Goal: Task Accomplishment & Management: Manage account settings

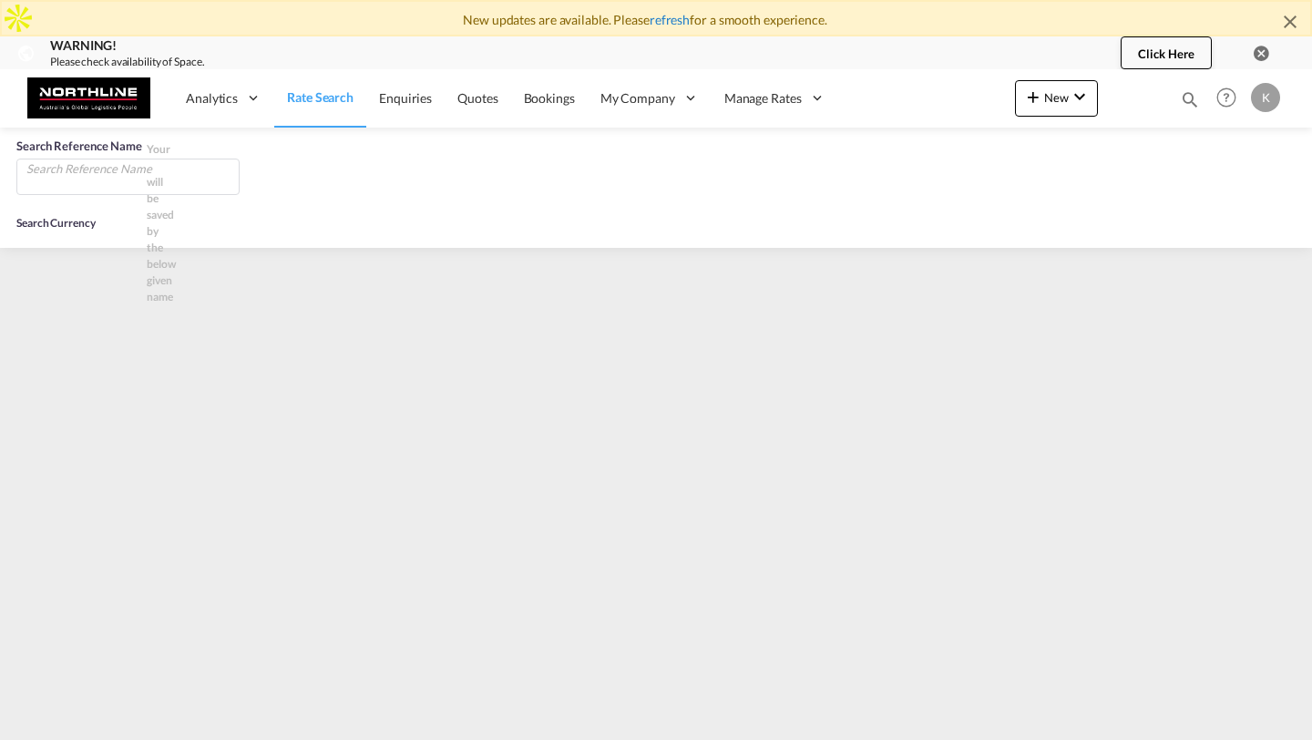
click at [668, 19] on link "refresh" at bounding box center [669, 19] width 40 height 15
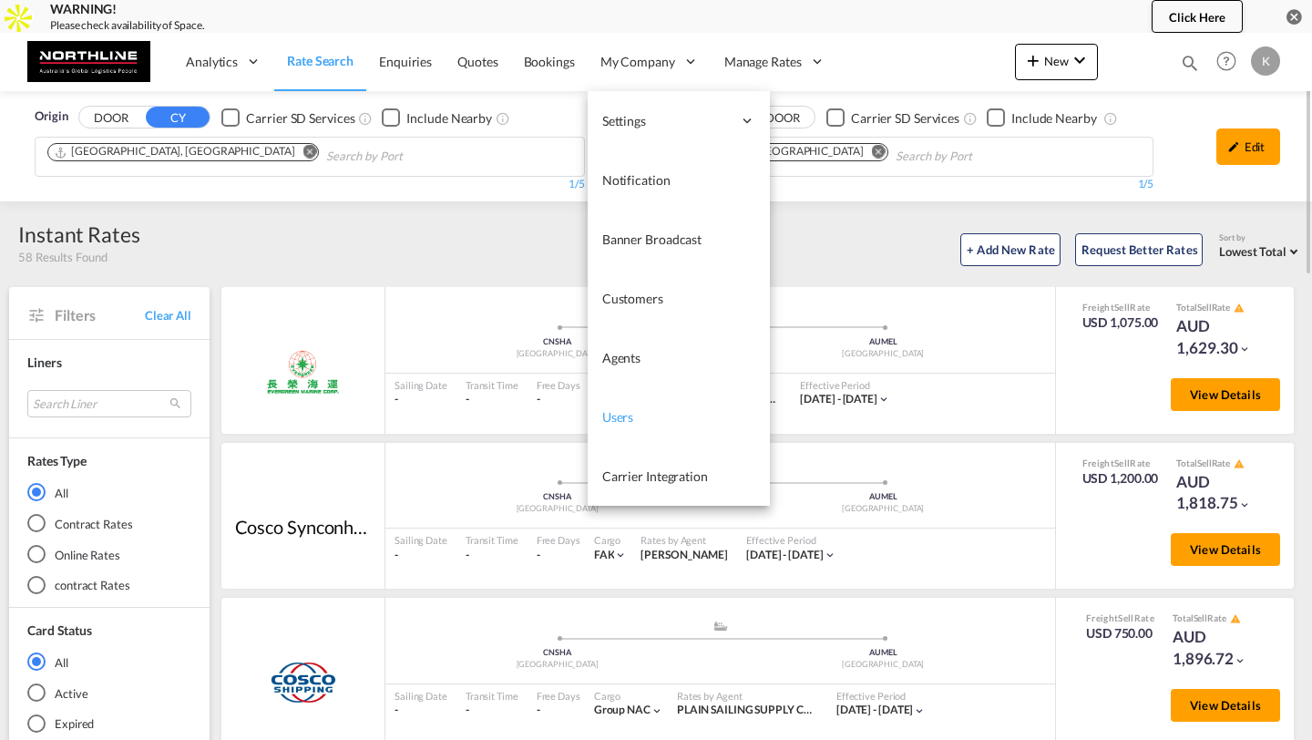
click at [622, 422] on span "Users" at bounding box center [618, 416] width 32 height 15
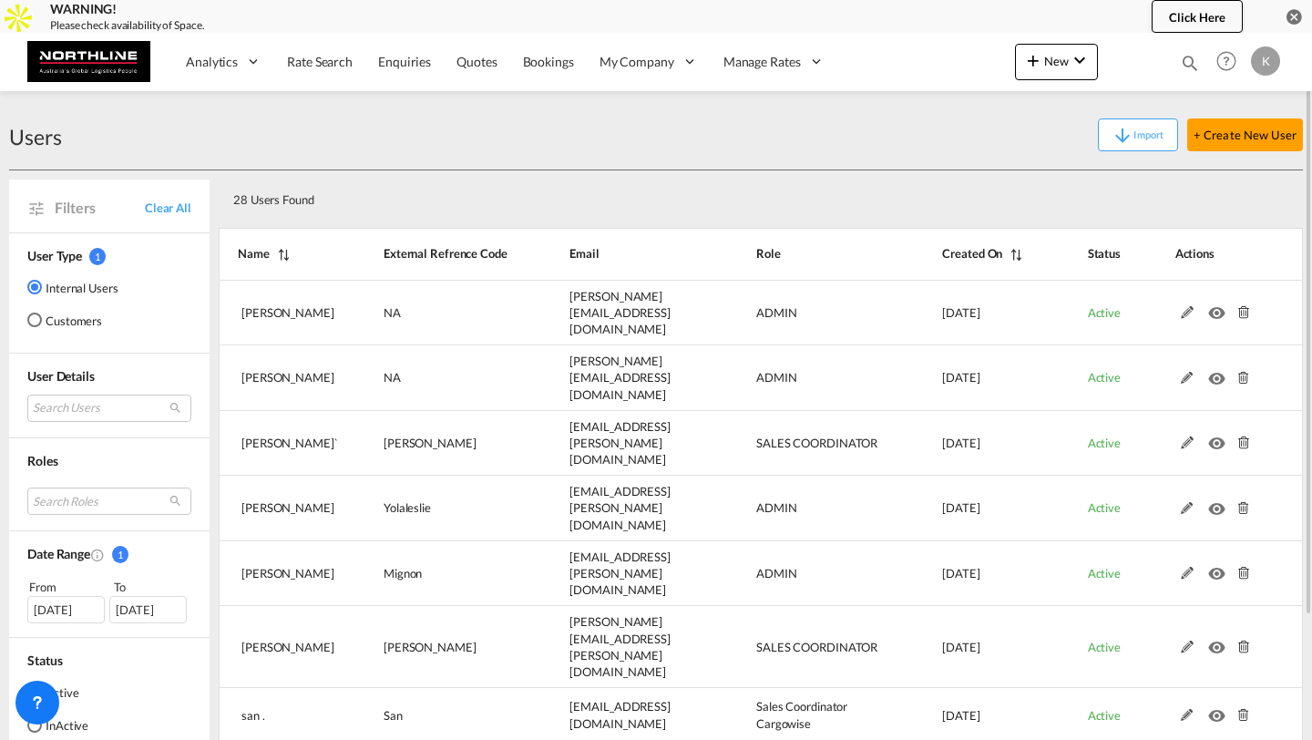
click at [107, 407] on md-select "Search Users [PERSON_NAME] [PERSON_NAME][EMAIL_ADDRESS][DOMAIN_NAME] [PERSON_NA…" at bounding box center [109, 407] width 164 height 27
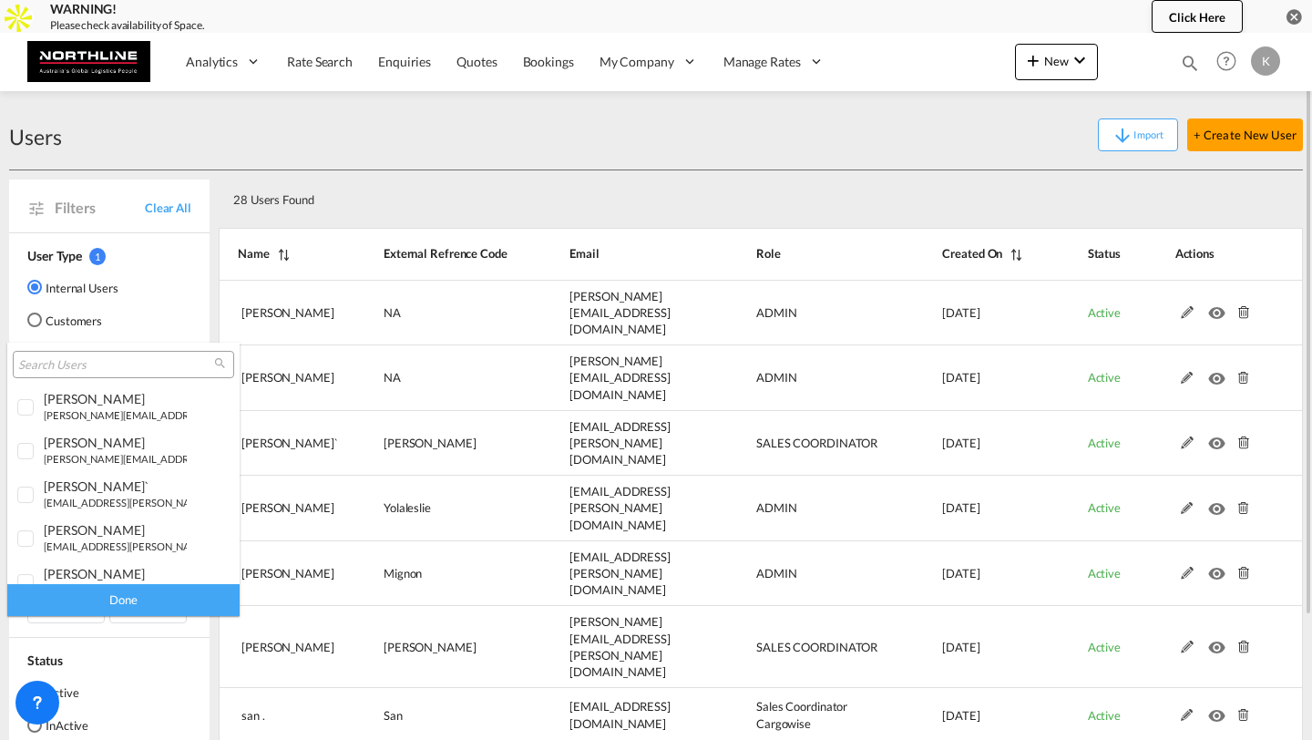
type md-option "[object Object]"
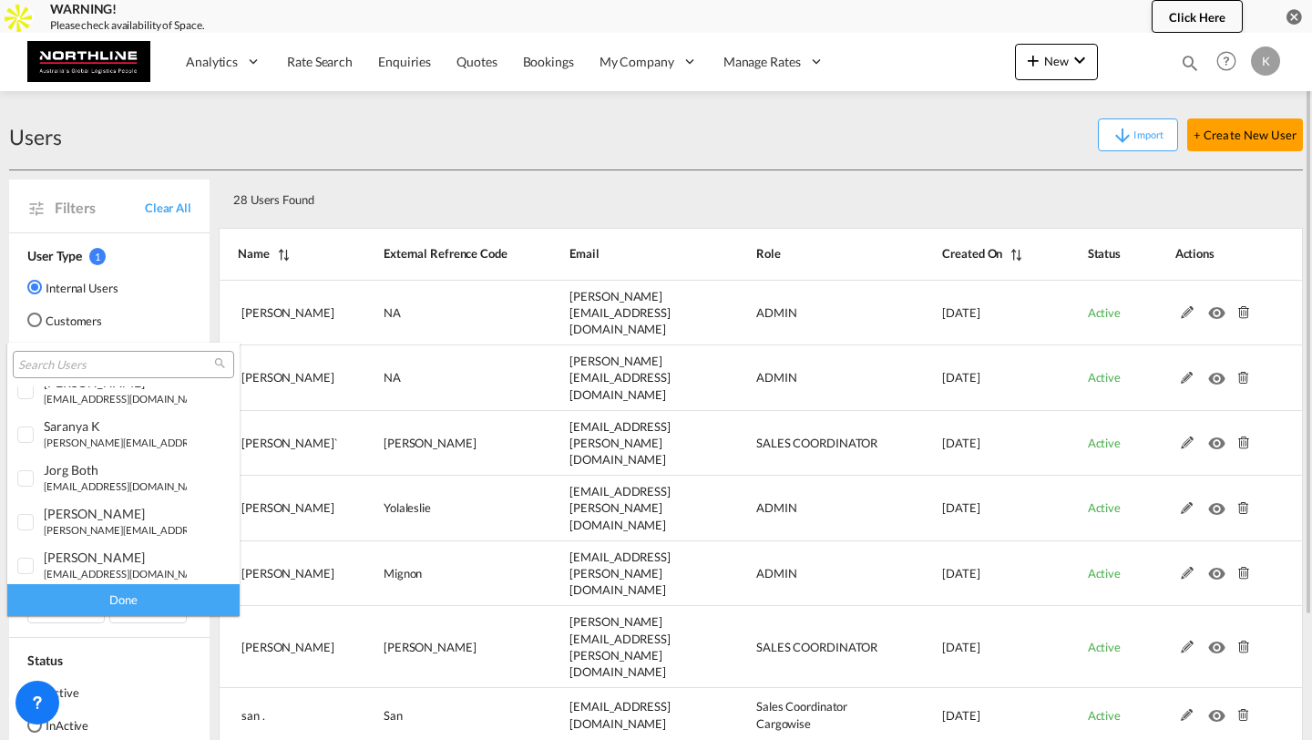
scroll to position [935, 0]
type md-option "[object Object]"
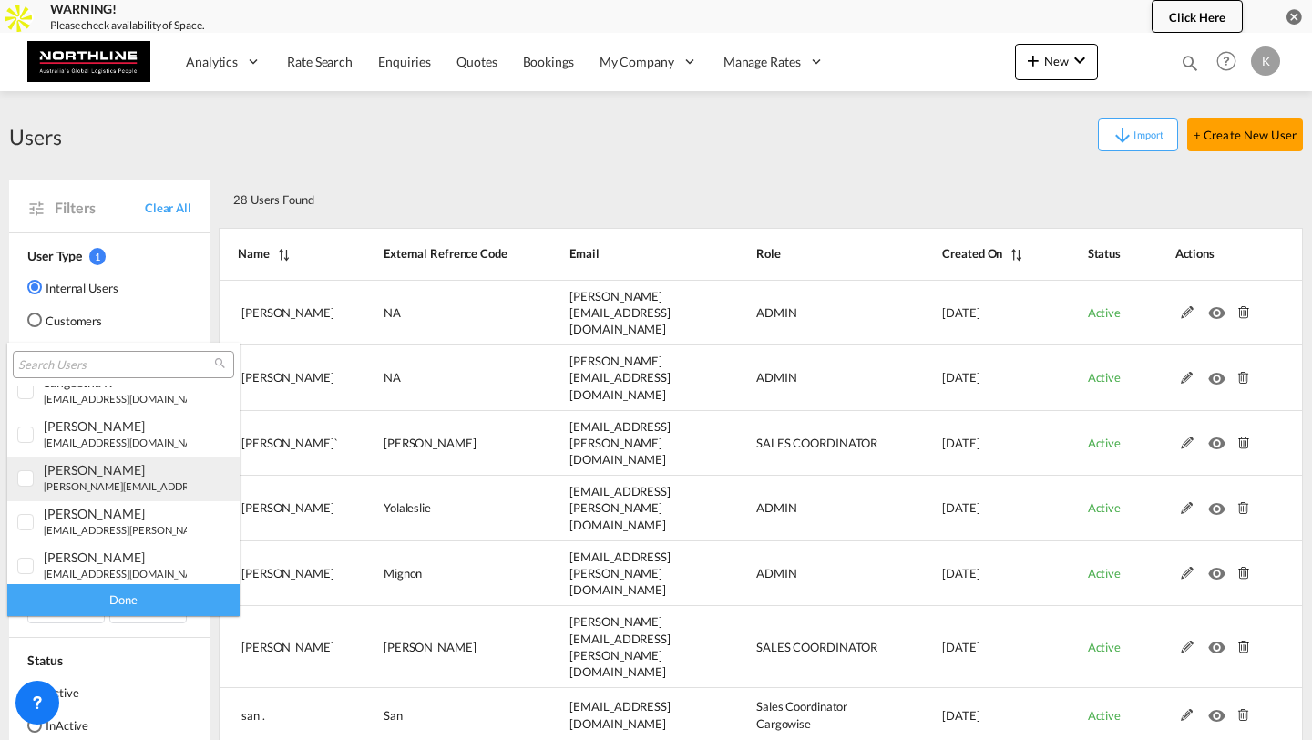
click at [98, 481] on small "[PERSON_NAME][EMAIL_ADDRESS][PERSON_NAME][DOMAIN_NAME]" at bounding box center [206, 486] width 325 height 12
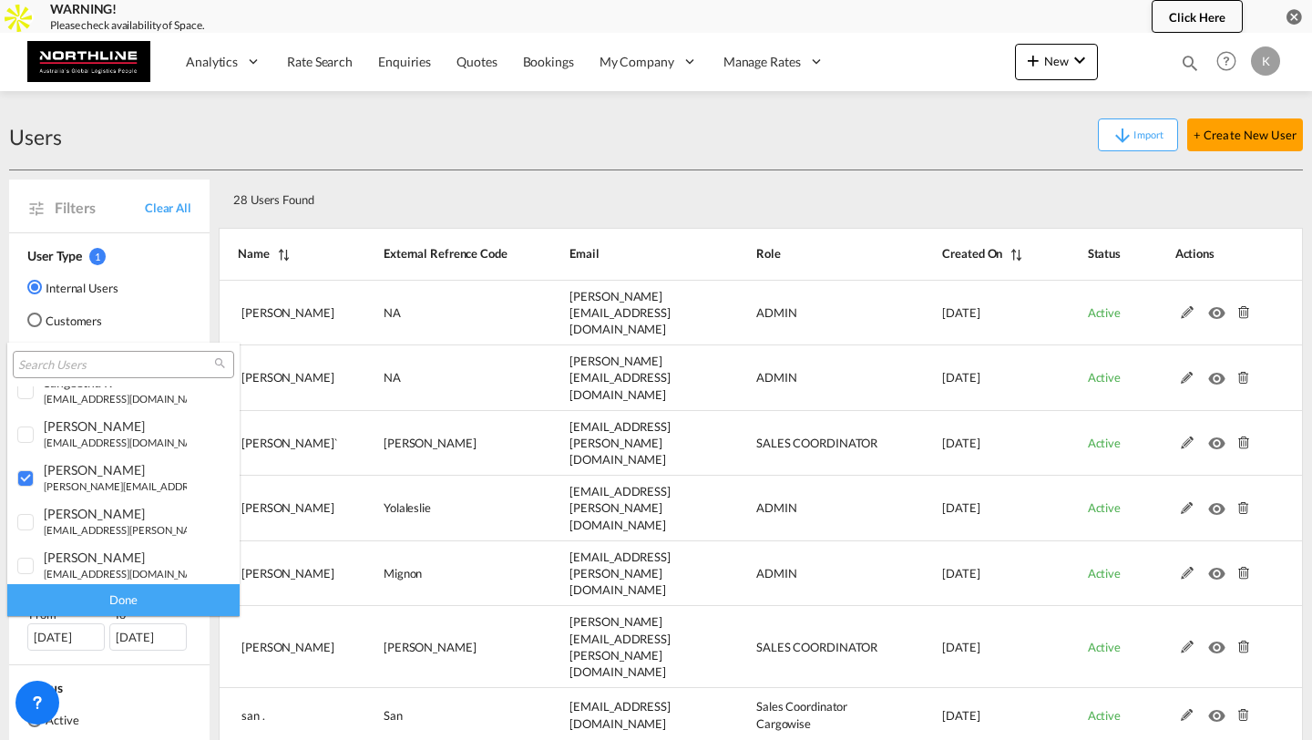
click at [142, 608] on div "Done" at bounding box center [123, 600] width 232 height 32
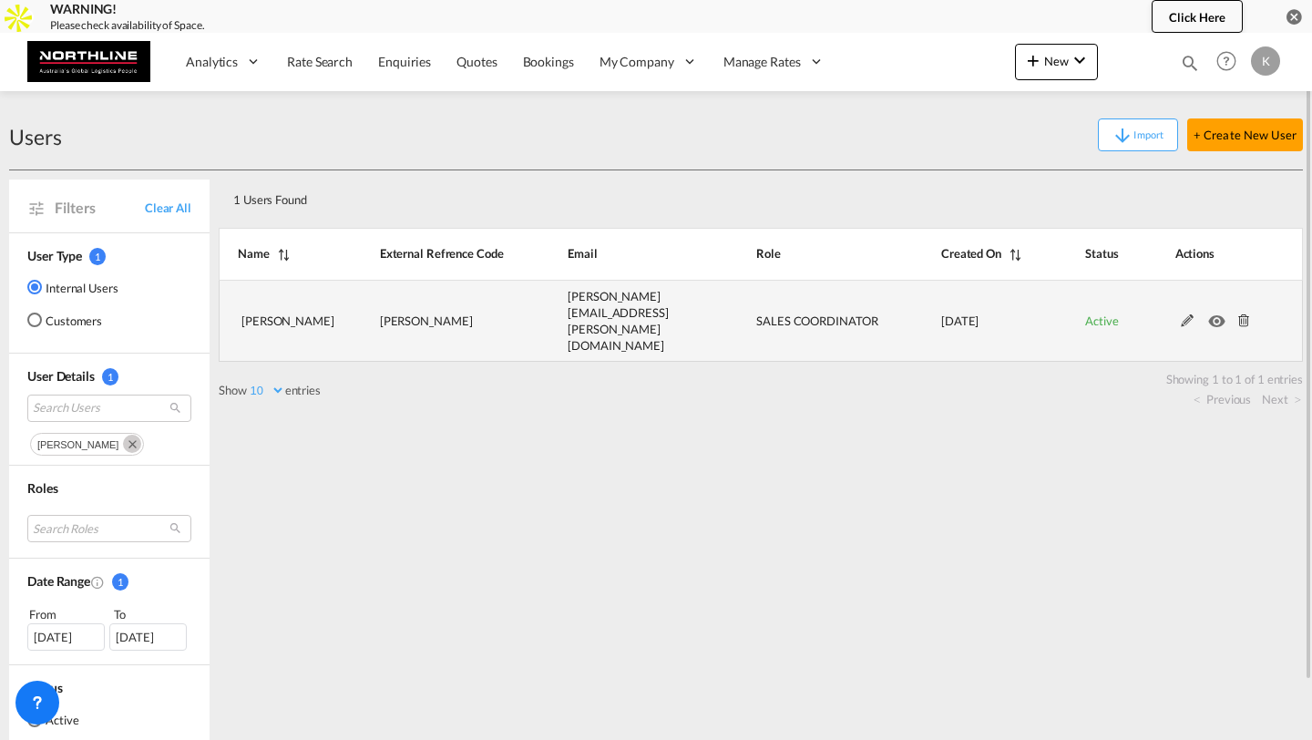
click at [1190, 314] on md-icon at bounding box center [1187, 320] width 24 height 13
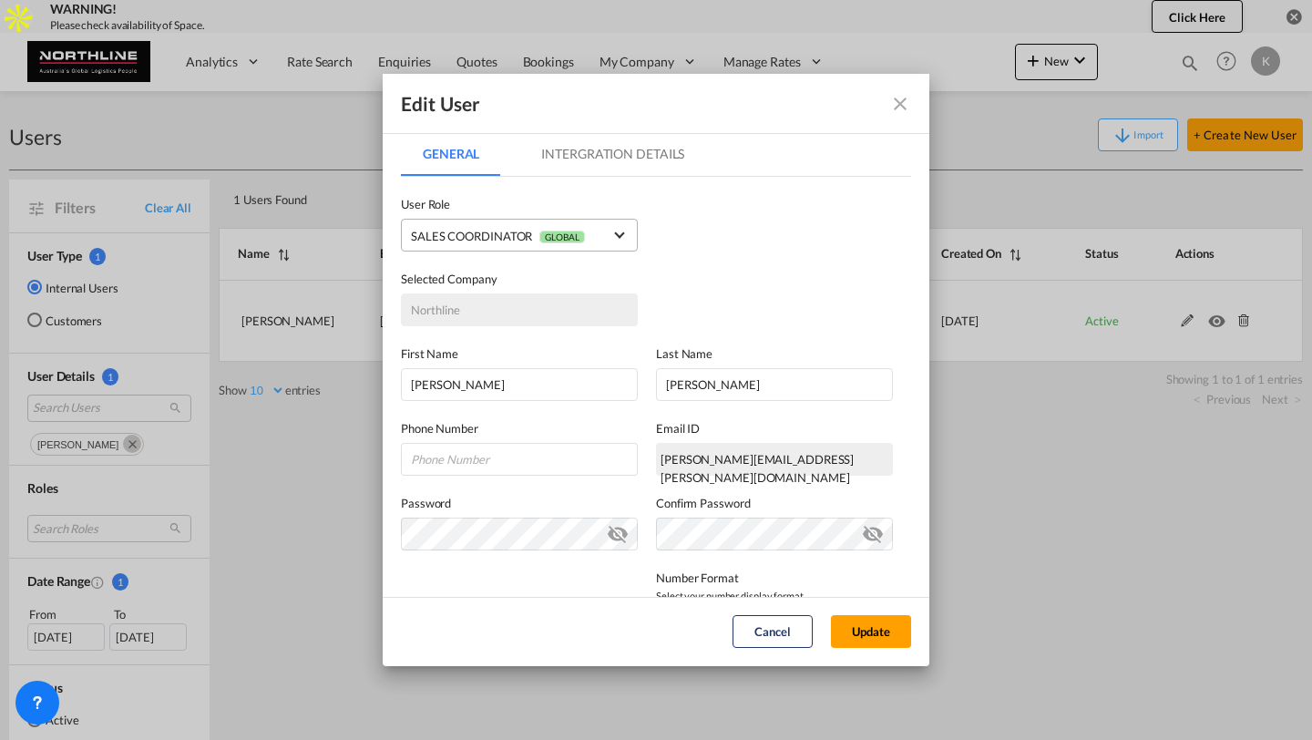
click at [508, 223] on md-select-value "SALES COORDINATOR GLOBAL" at bounding box center [519, 235] width 217 height 24
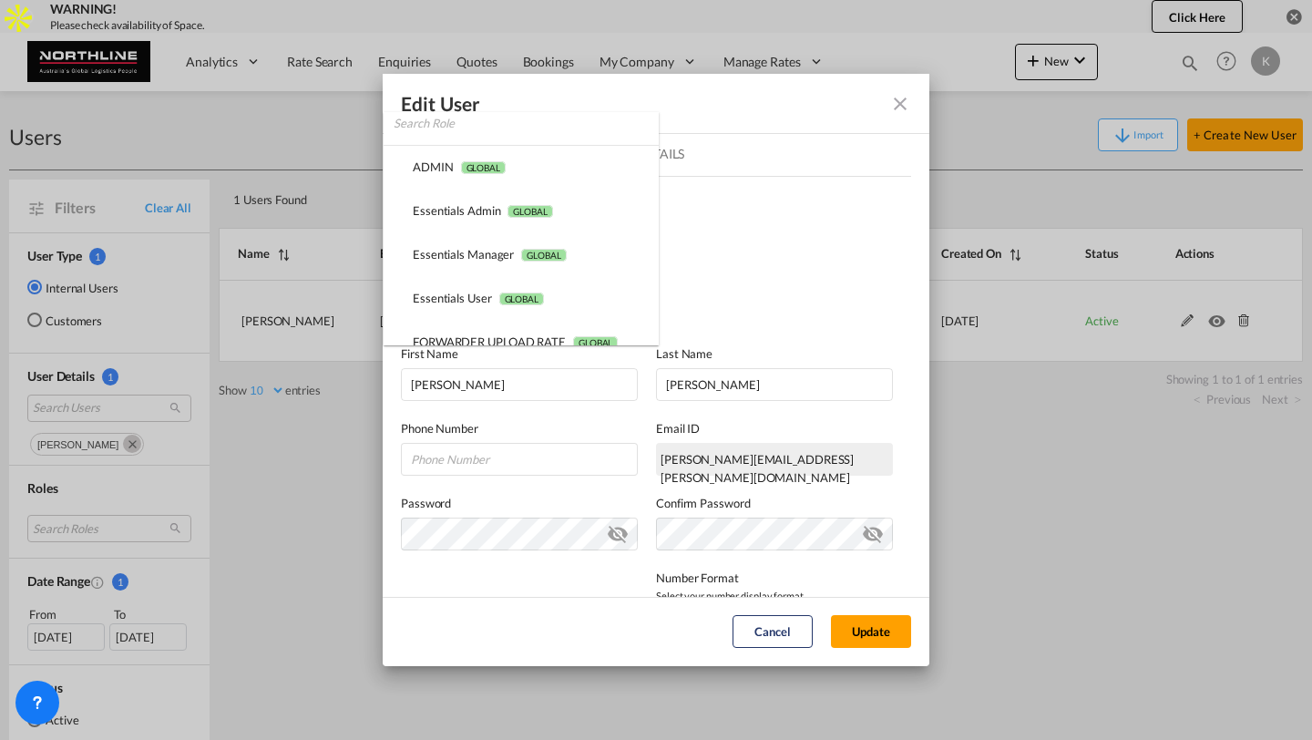
scroll to position [0, 0]
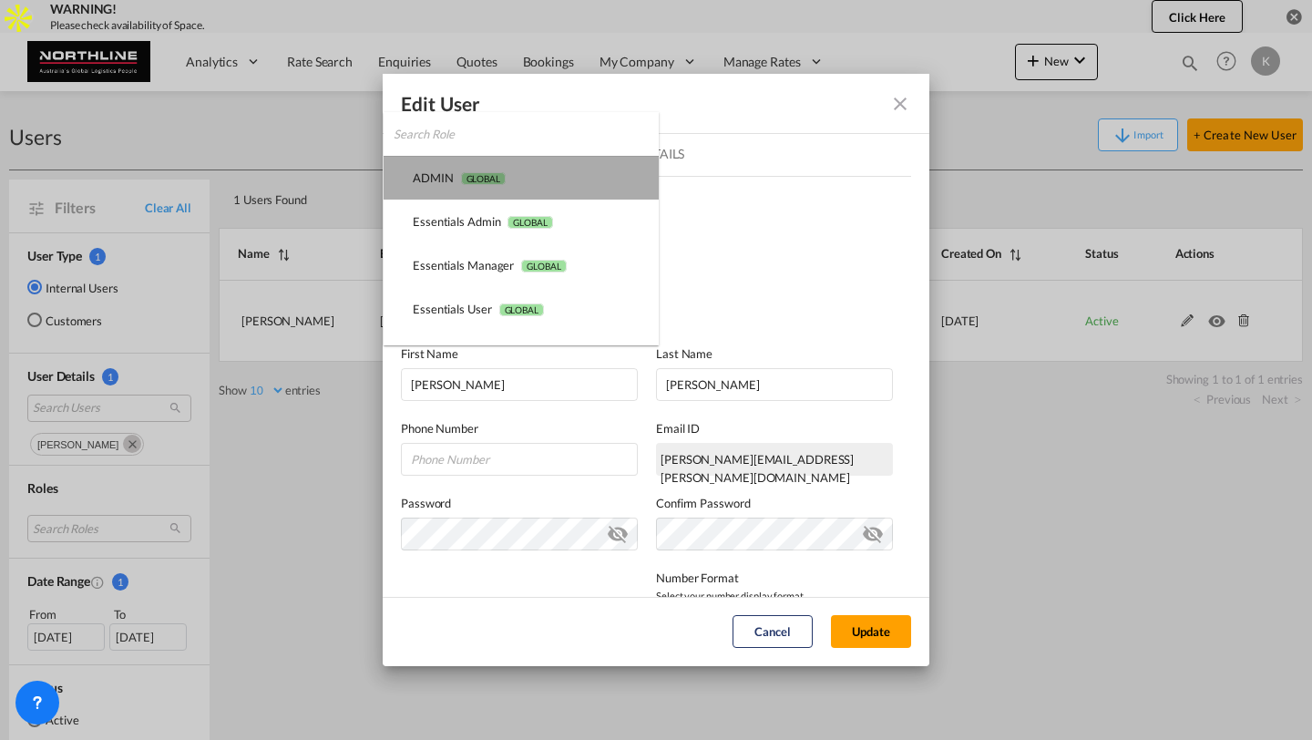
click at [506, 187] on md-option "ADMIN GLOBAL" at bounding box center [520, 178] width 275 height 44
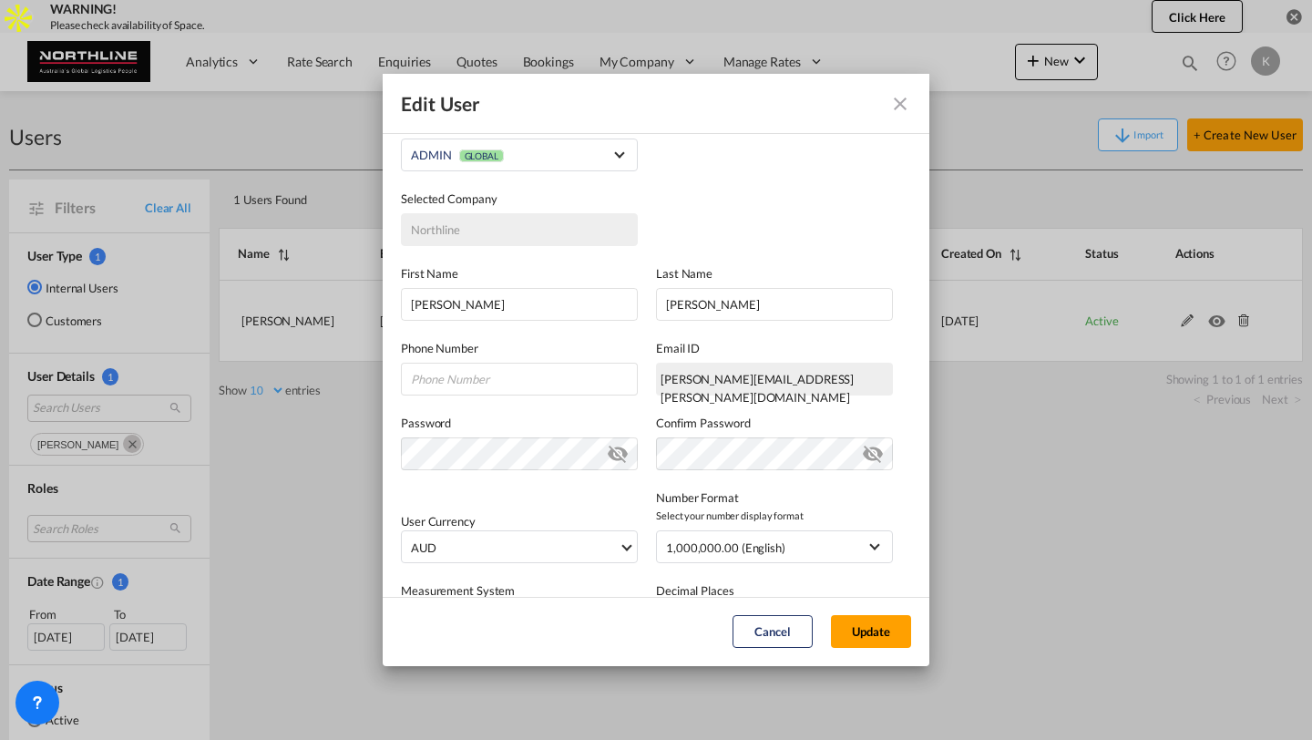
scroll to position [118, 0]
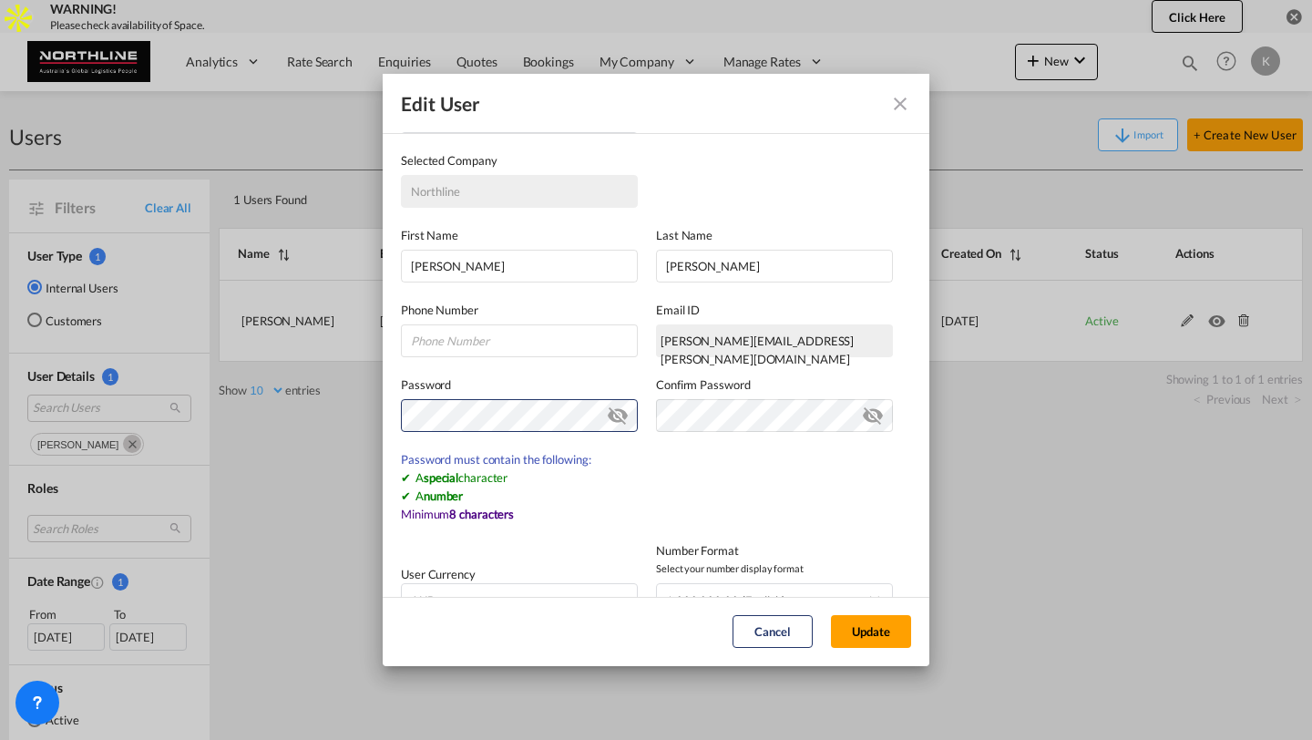
click at [571, 364] on div "Password Invalid password. Password must contain the following: A special chara…" at bounding box center [656, 440] width 510 height 166
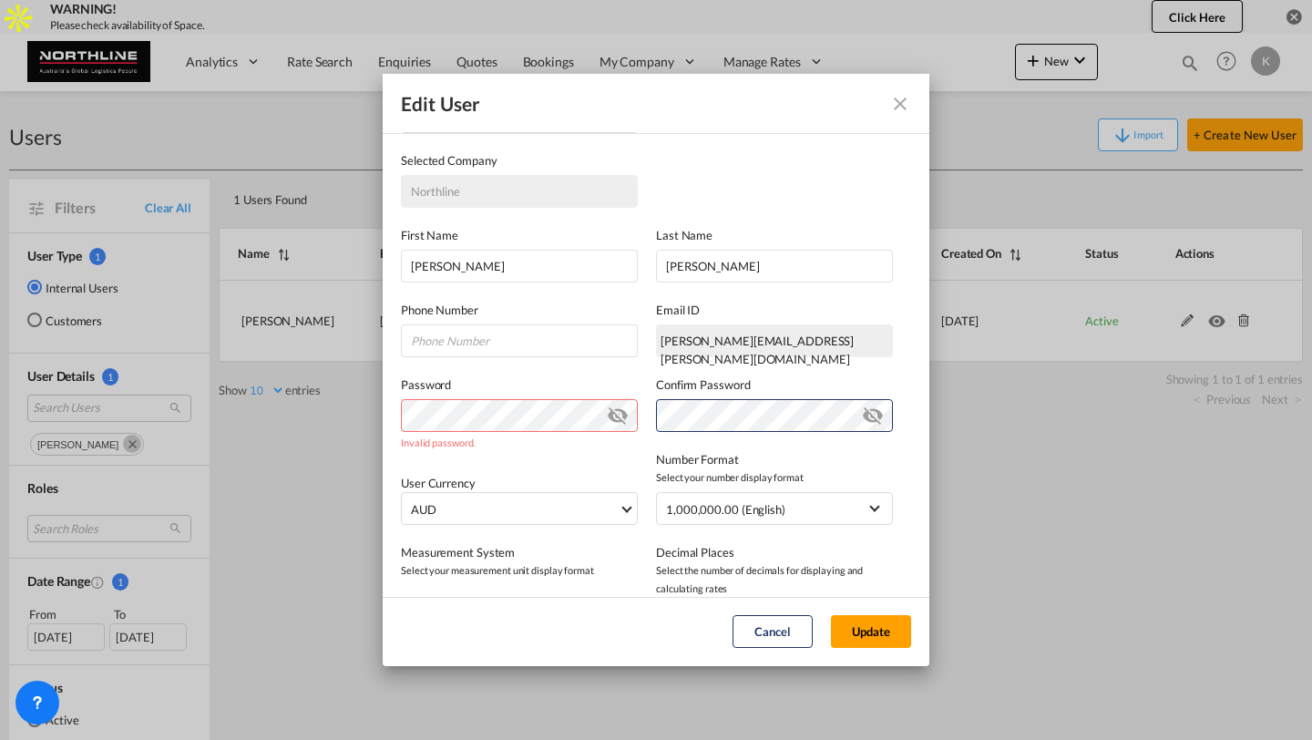
click at [746, 453] on label "Number Format" at bounding box center [774, 459] width 237 height 18
click at [627, 406] on md-icon "icon-eye-off" at bounding box center [618, 412] width 22 height 22
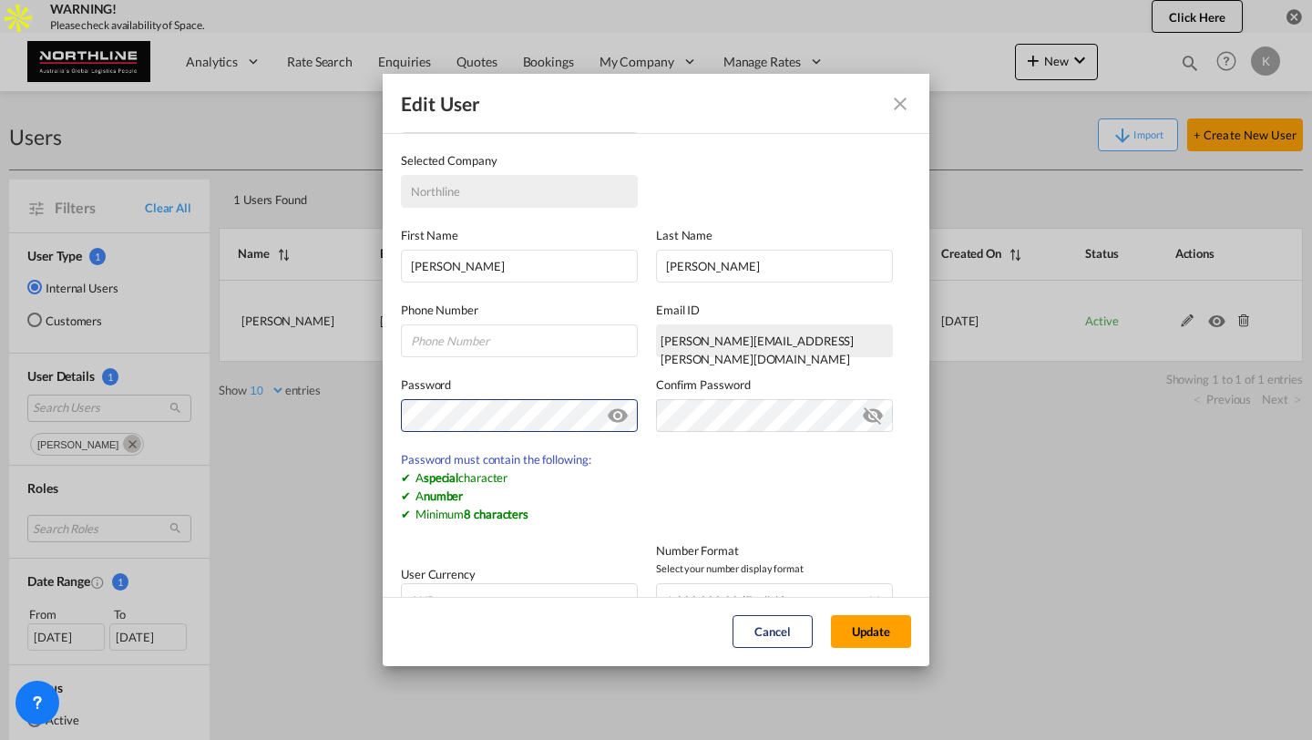
click at [546, 490] on md-content "User Type Internal Internal Customer User Role ADMIN GLOBAL Selected Company No…" at bounding box center [656, 498] width 510 height 881
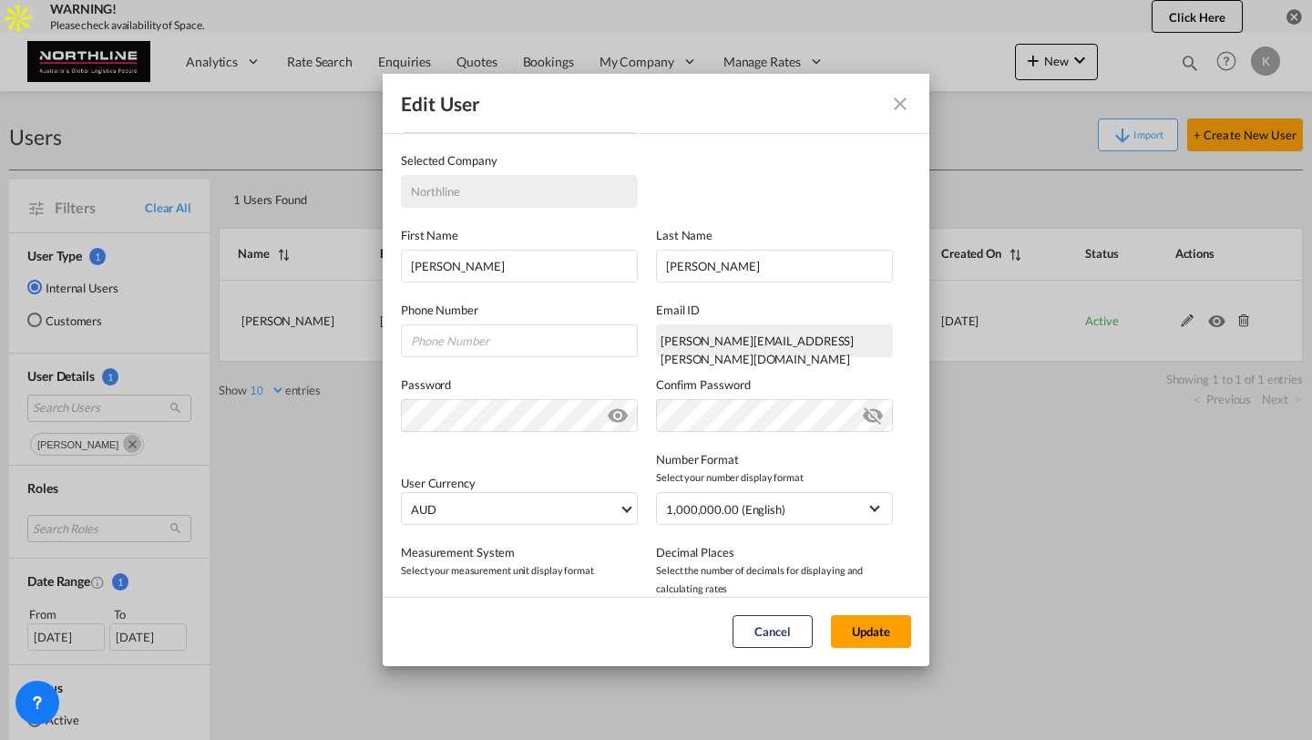
click at [468, 393] on div "Password Password must contain the following: A special character A number Mini…" at bounding box center [528, 403] width 255 height 56
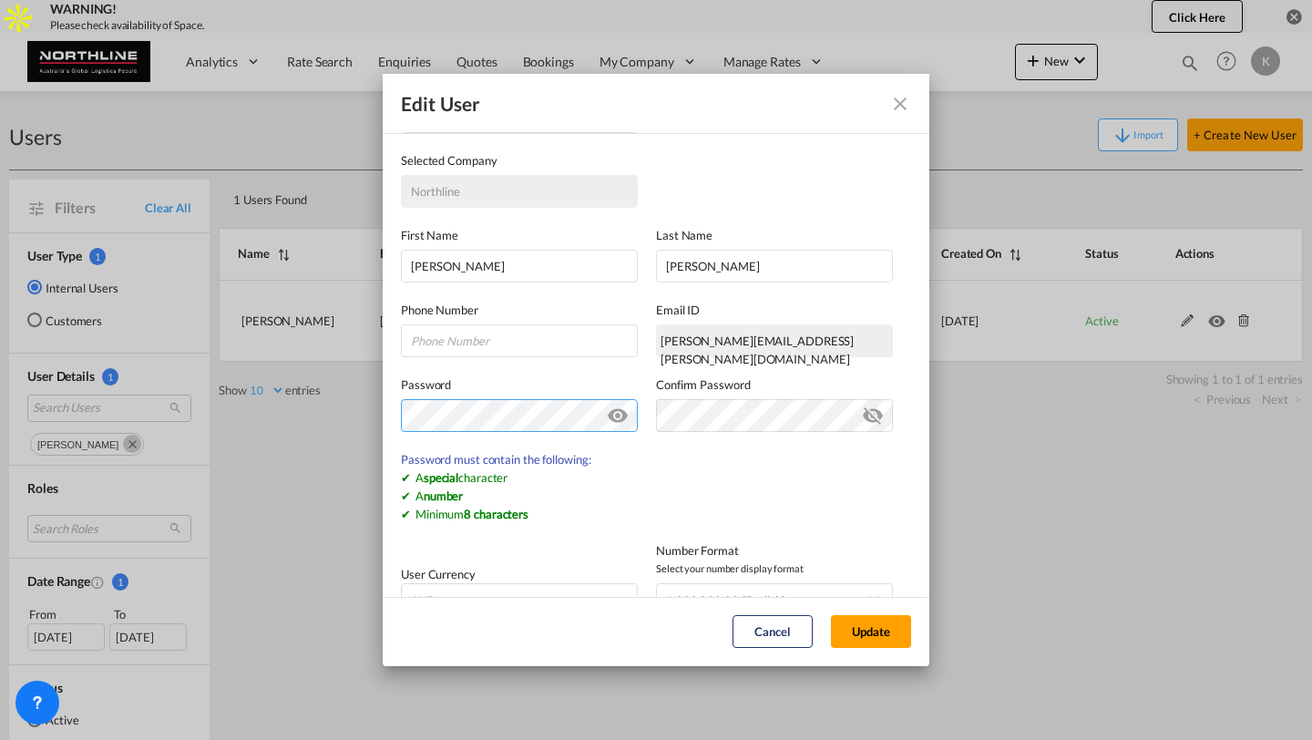
click at [400, 410] on md-dialog-content "General Intergration Details General Intergration Details User Type Internal In…" at bounding box center [656, 364] width 546 height 465
click at [562, 366] on div "Password Password must contain the following: A special character A number Mini…" at bounding box center [656, 440] width 510 height 166
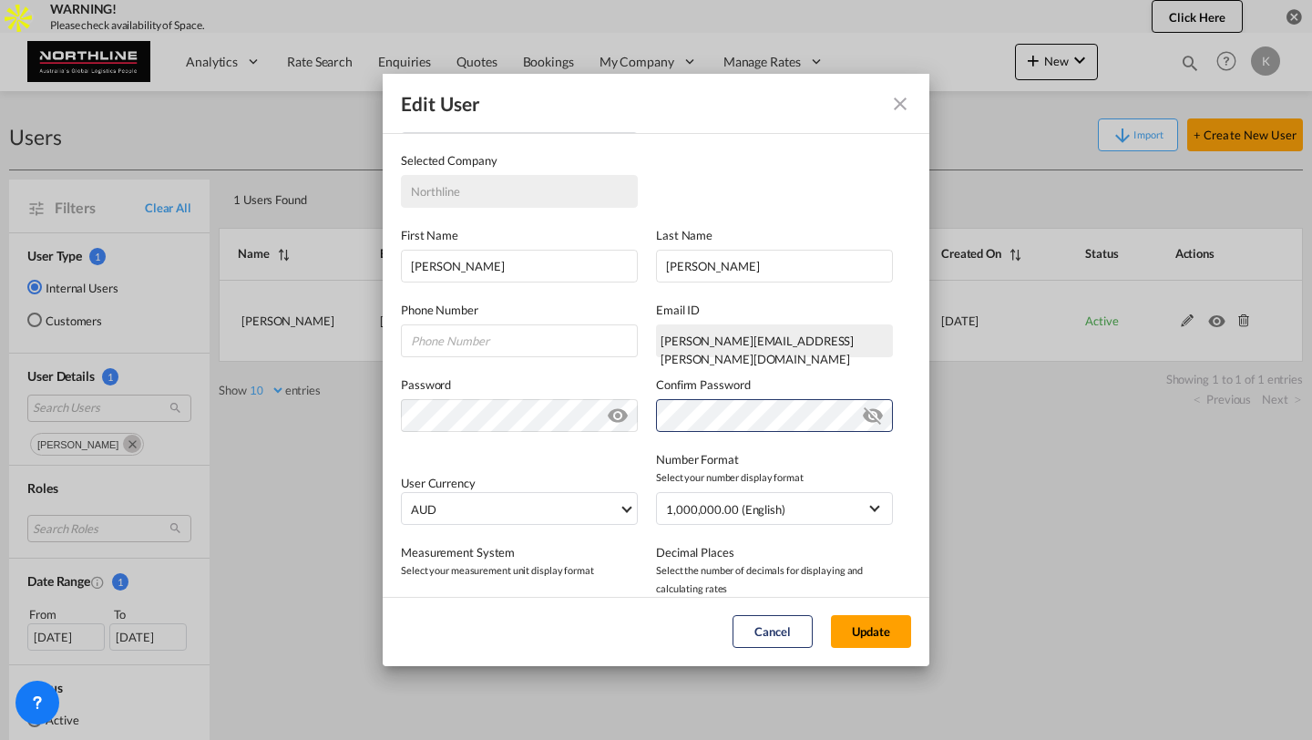
click at [896, 470] on div "Number Format Select your number display format 1,000,000.00 (English) 1.000.00…" at bounding box center [783, 487] width 255 height 75
click at [882, 625] on button "Update" at bounding box center [871, 631] width 80 height 33
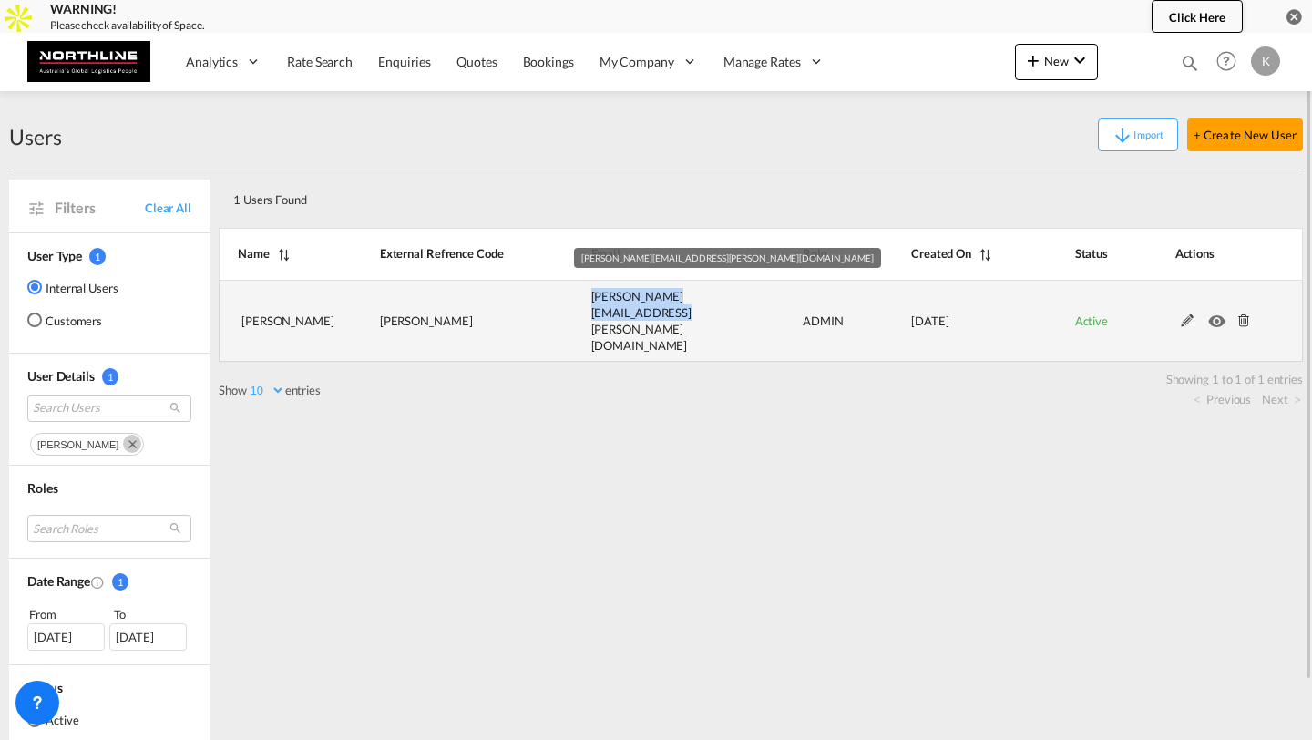
drag, startPoint x: 575, startPoint y: 306, endPoint x: 732, endPoint y: 304, distance: 157.6
click at [732, 304] on td "[PERSON_NAME][EMAIL_ADDRESS][PERSON_NAME][DOMAIN_NAME]" at bounding box center [652, 322] width 212 height 82
copy span "[PERSON_NAME][EMAIL_ADDRESS][PERSON_NAME][DOMAIN_NAME]"
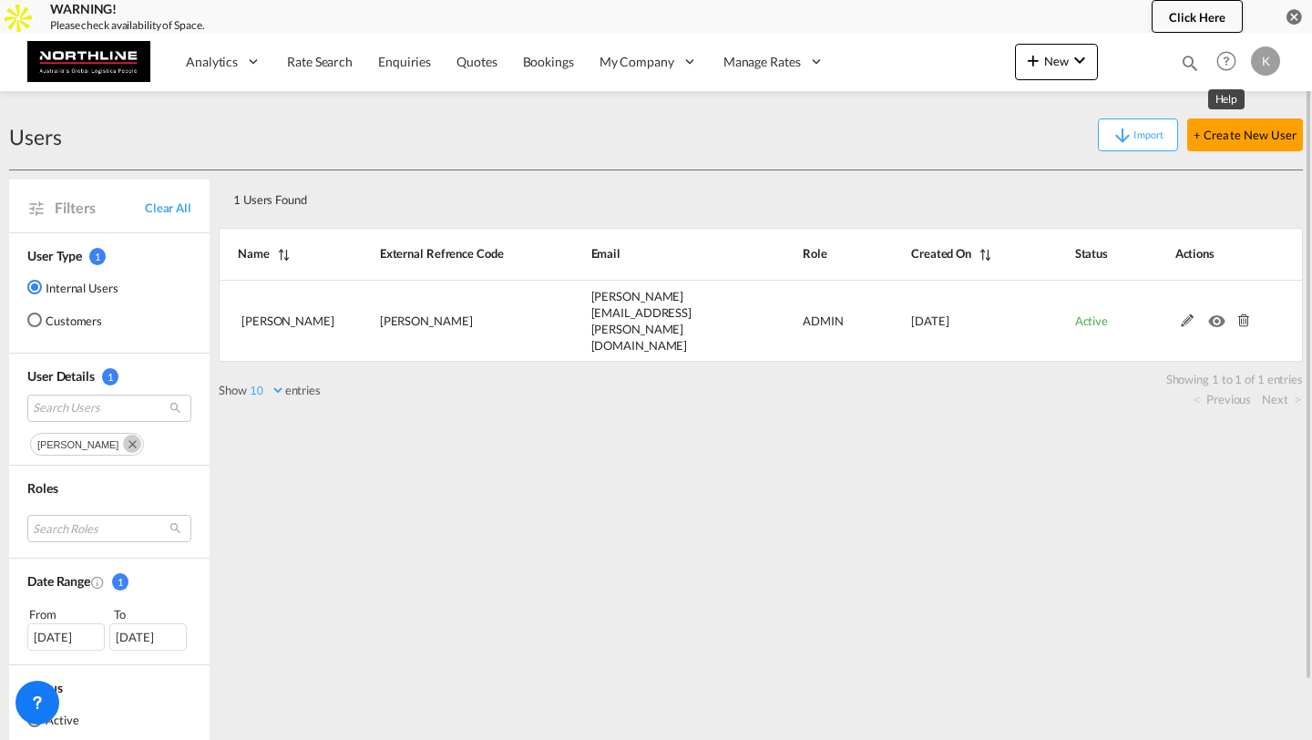
click at [1267, 64] on div "K" at bounding box center [1265, 60] width 29 height 29
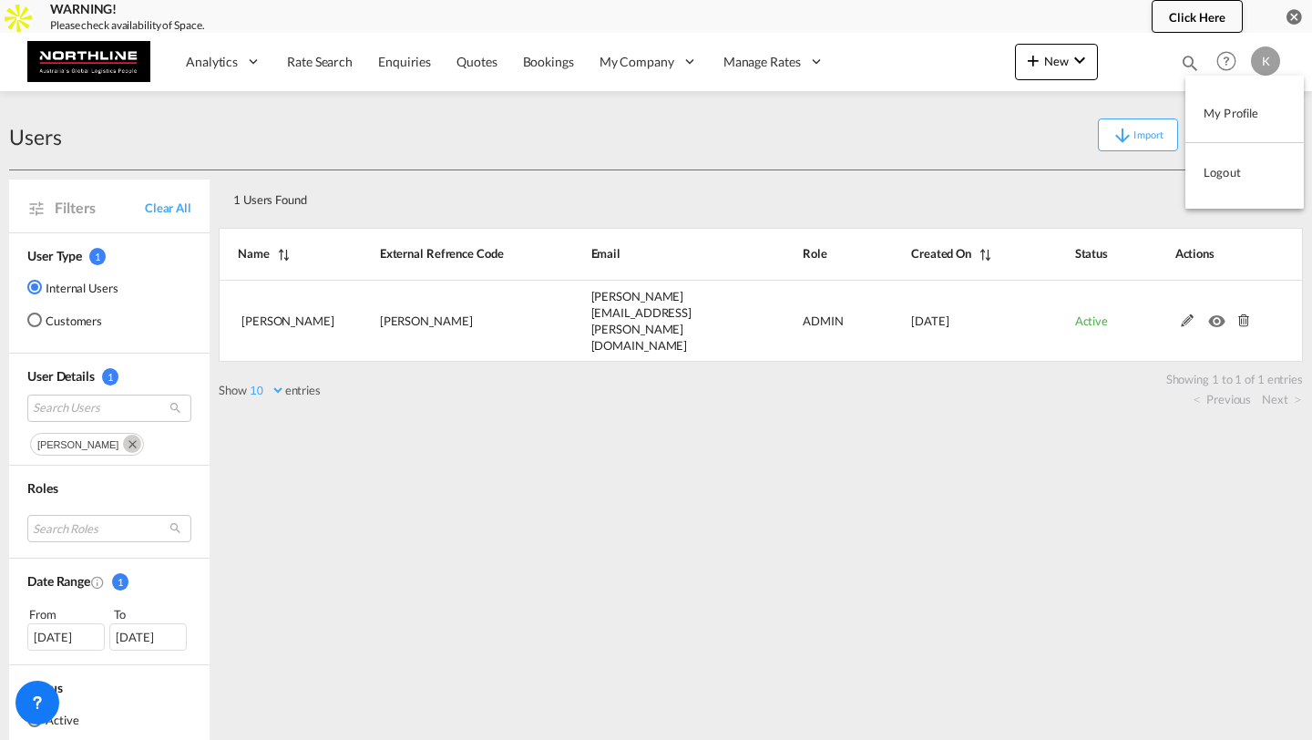
click at [1215, 175] on button "Logout" at bounding box center [1244, 172] width 118 height 36
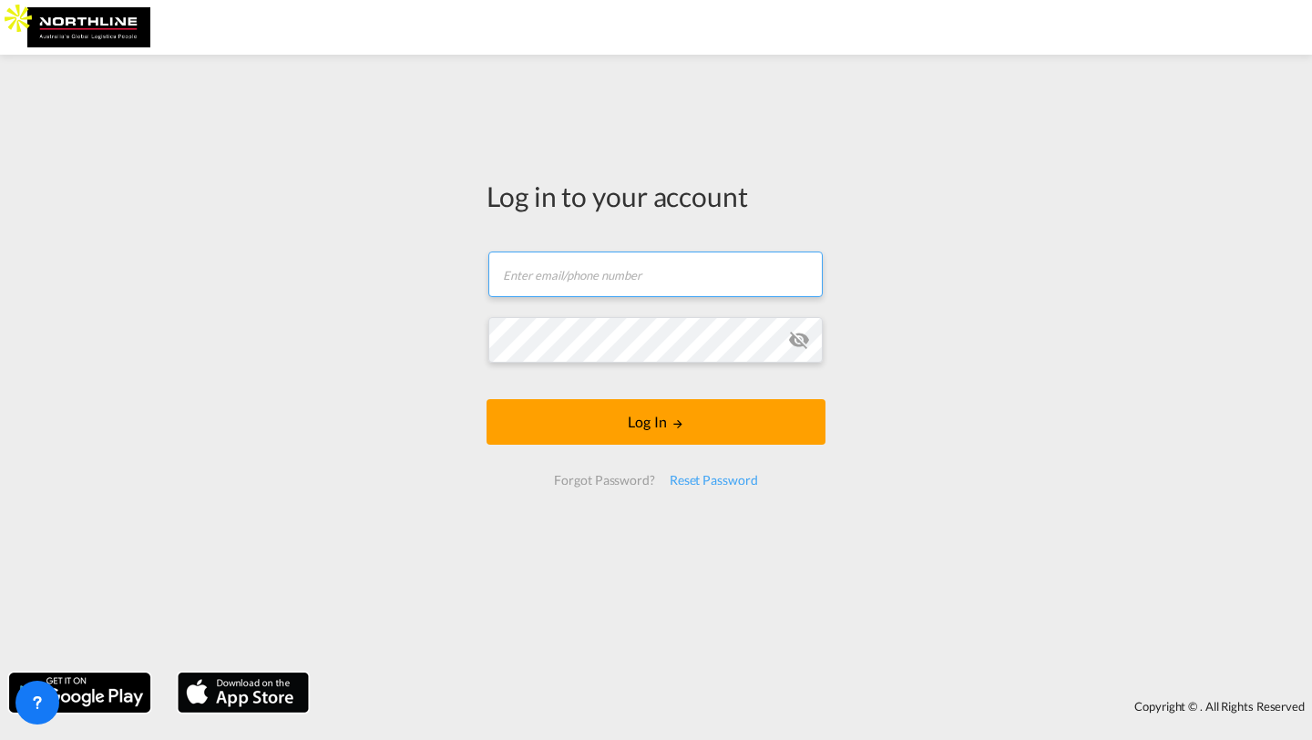
type input "[PERSON_NAME][EMAIL_ADDRESS][DOMAIN_NAME]"
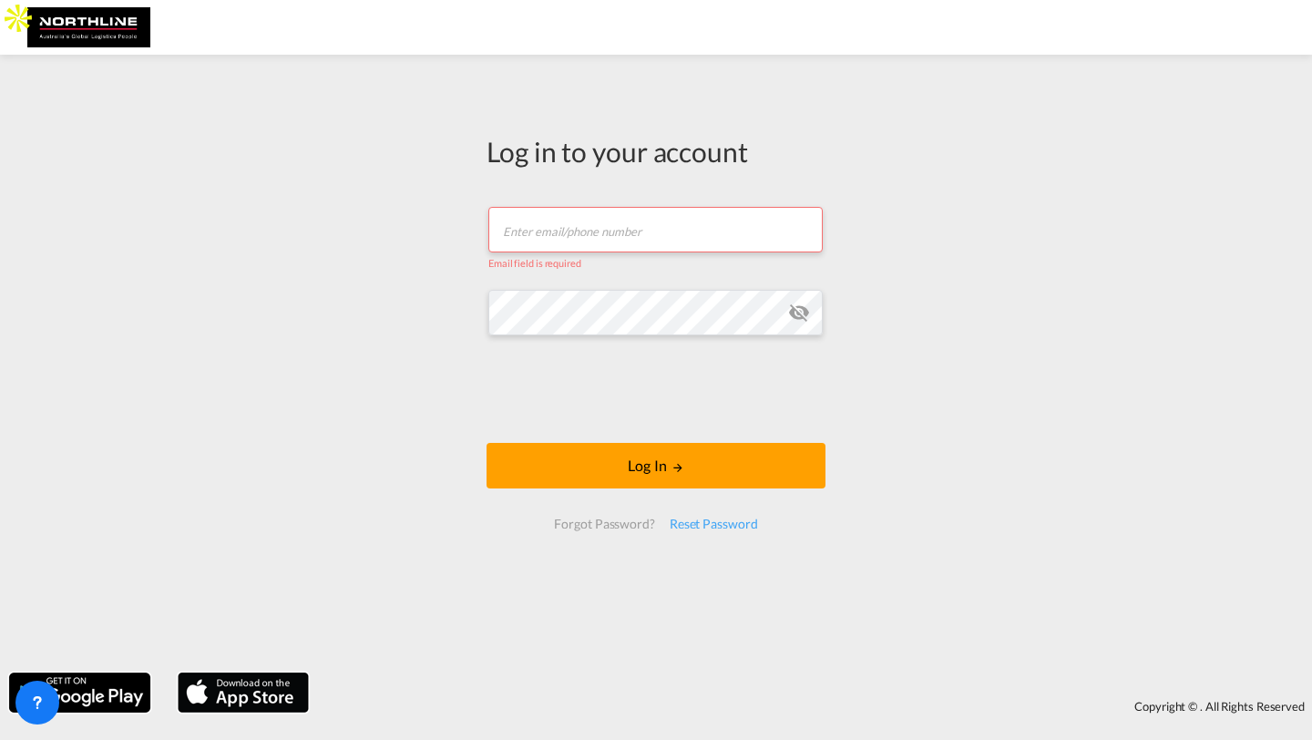
paste input "[PERSON_NAME][EMAIL_ADDRESS][PERSON_NAME][DOMAIN_NAME]"
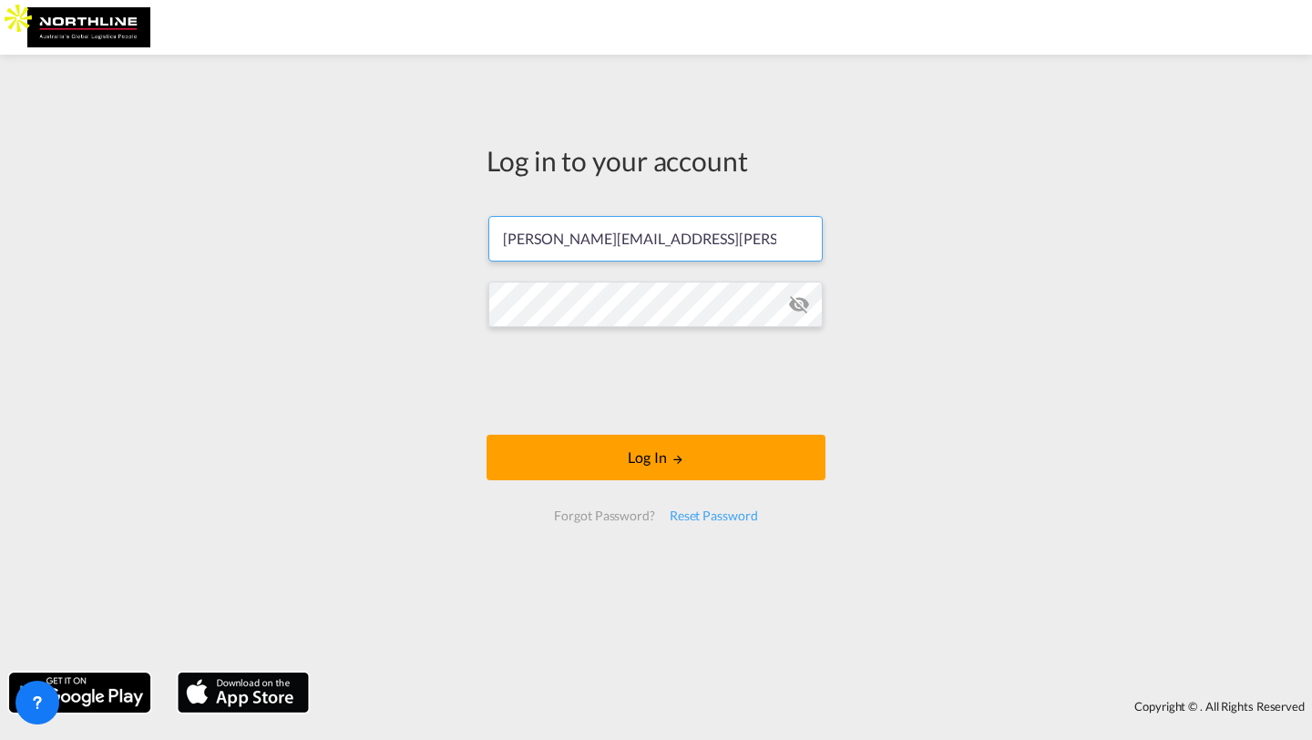
type input "[PERSON_NAME][EMAIL_ADDRESS][PERSON_NAME][DOMAIN_NAME]"
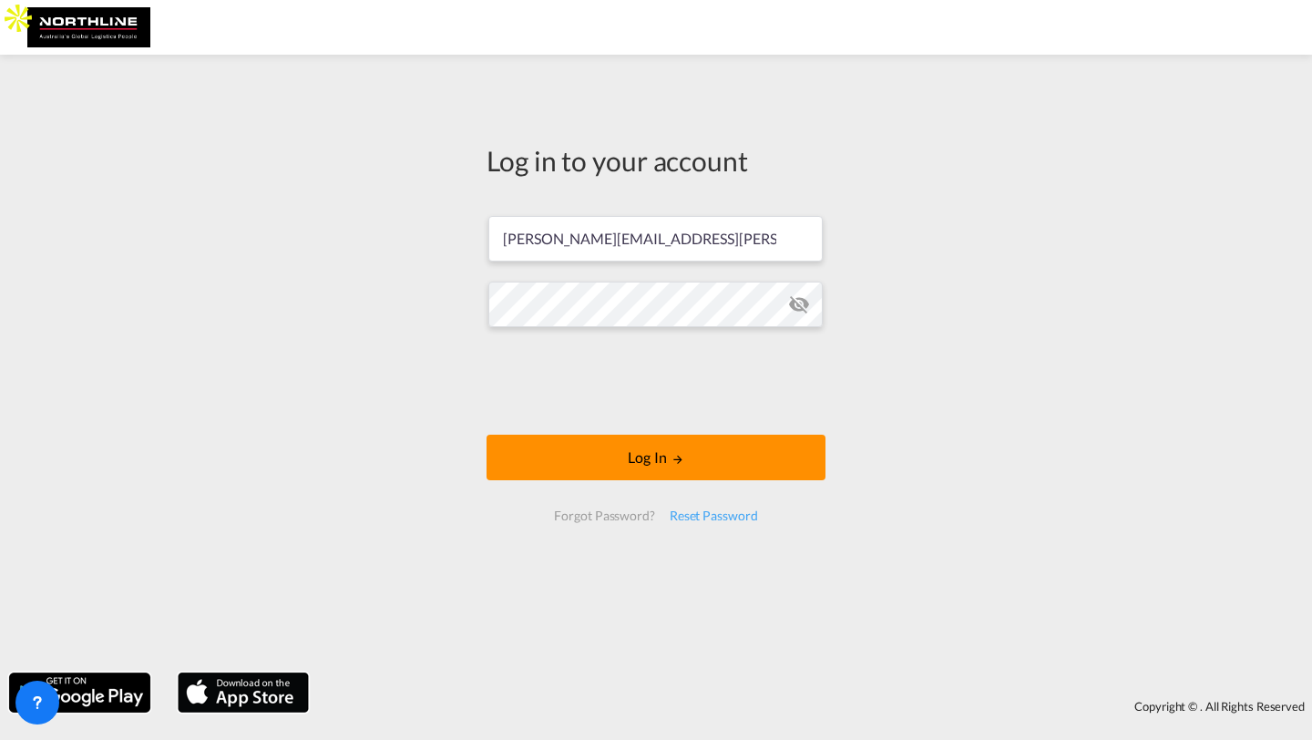
click at [546, 447] on button "Log In" at bounding box center [655, 457] width 339 height 46
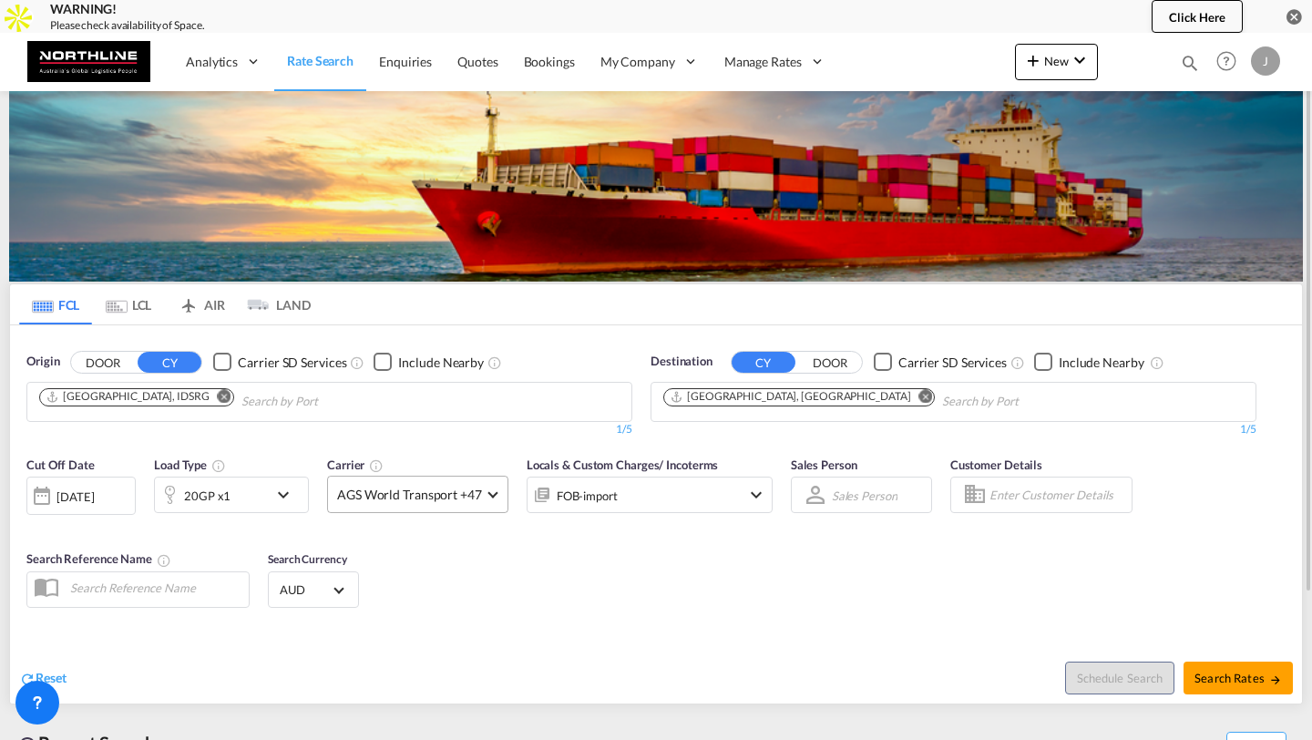
click at [393, 498] on span "AGS World Transport +47" at bounding box center [409, 494] width 145 height 18
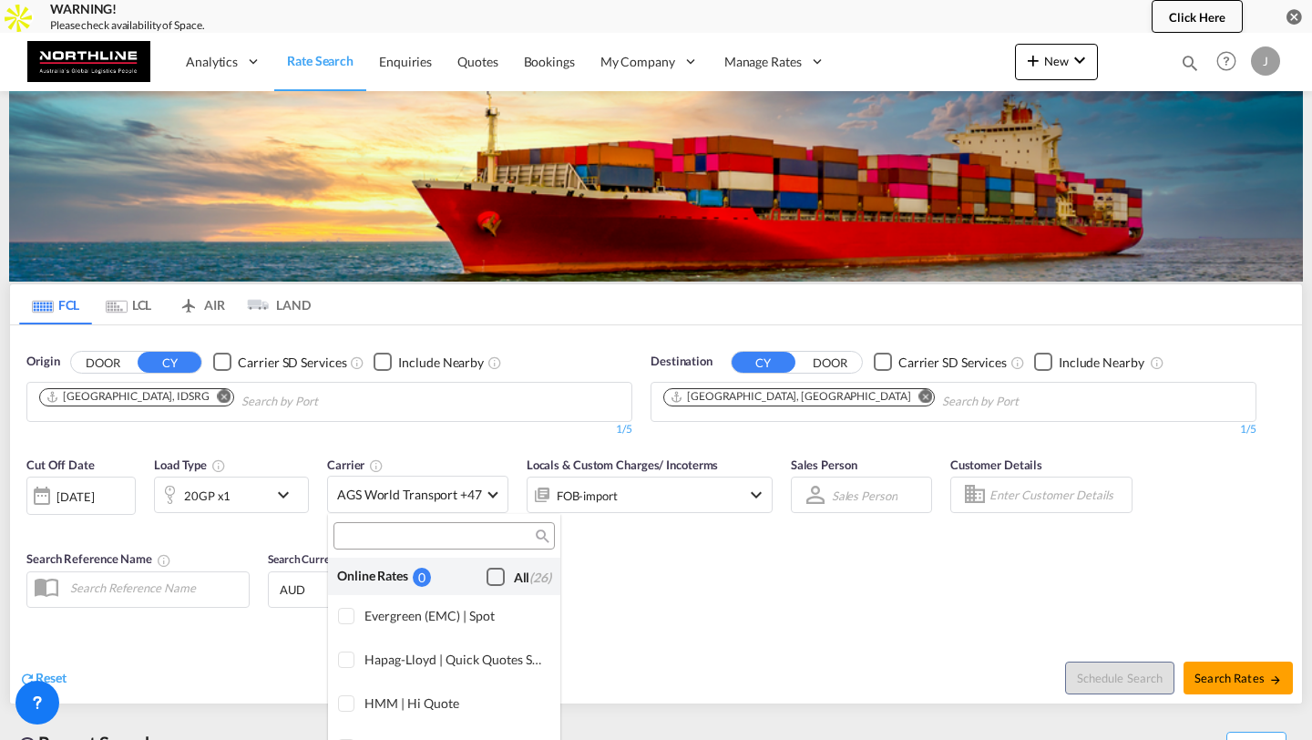
click at [501, 586] on div "Checkbox No Ink" at bounding box center [495, 576] width 18 height 18
click at [667, 568] on md-backdrop at bounding box center [656, 370] width 1312 height 740
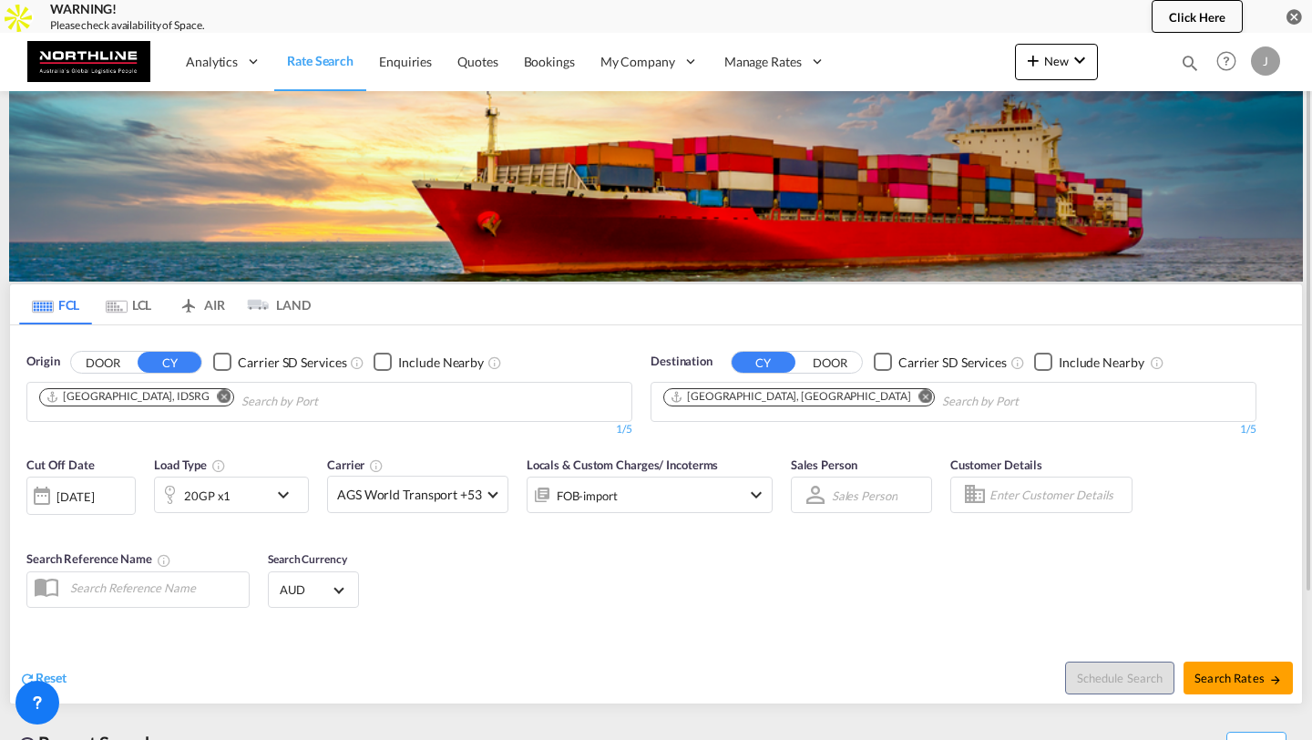
click at [1275, 63] on div "J" at bounding box center [1265, 60] width 29 height 29
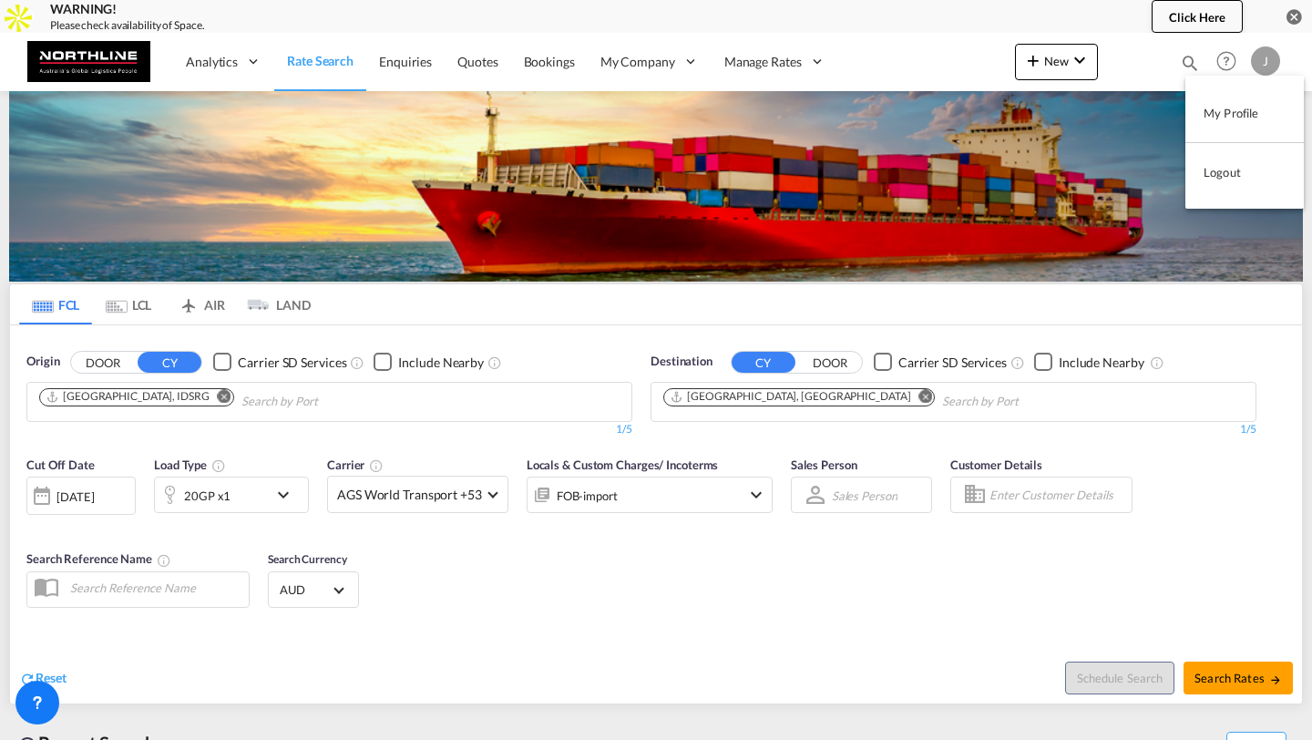
click at [1240, 108] on button "My Profile" at bounding box center [1244, 113] width 118 height 36
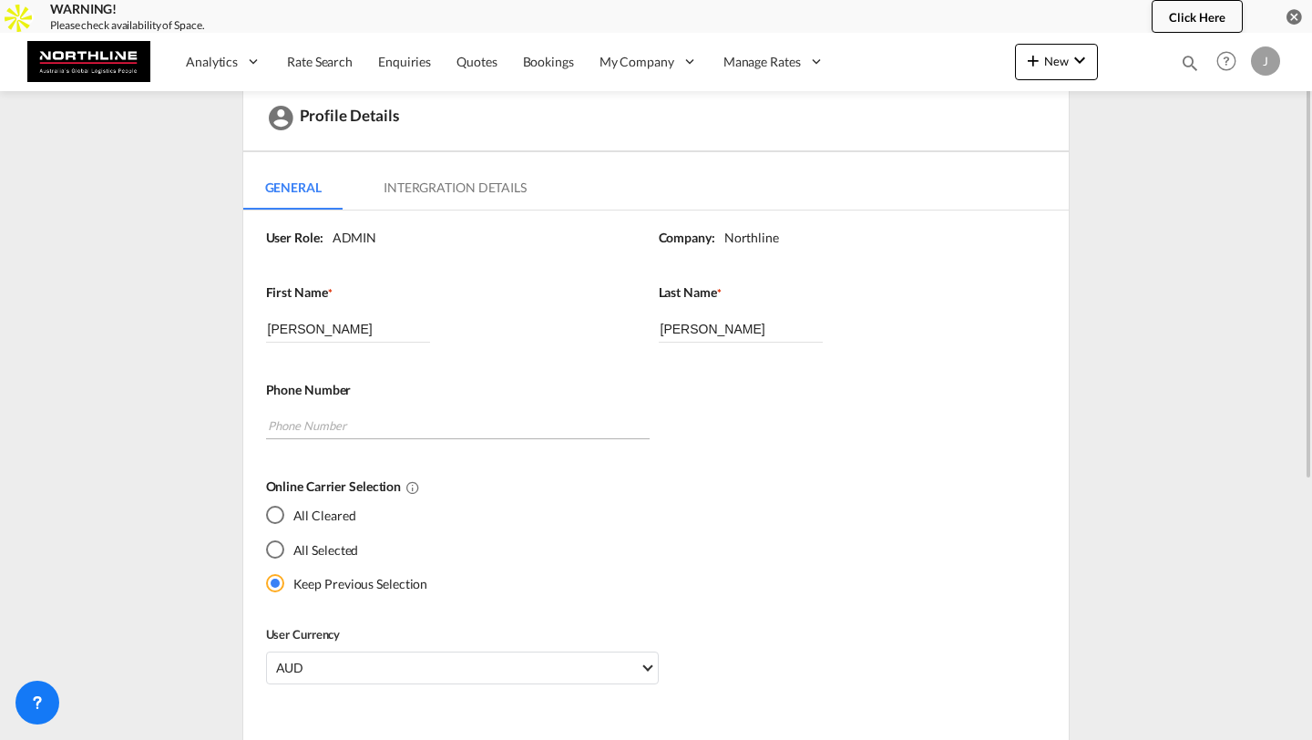
scroll to position [80, 0]
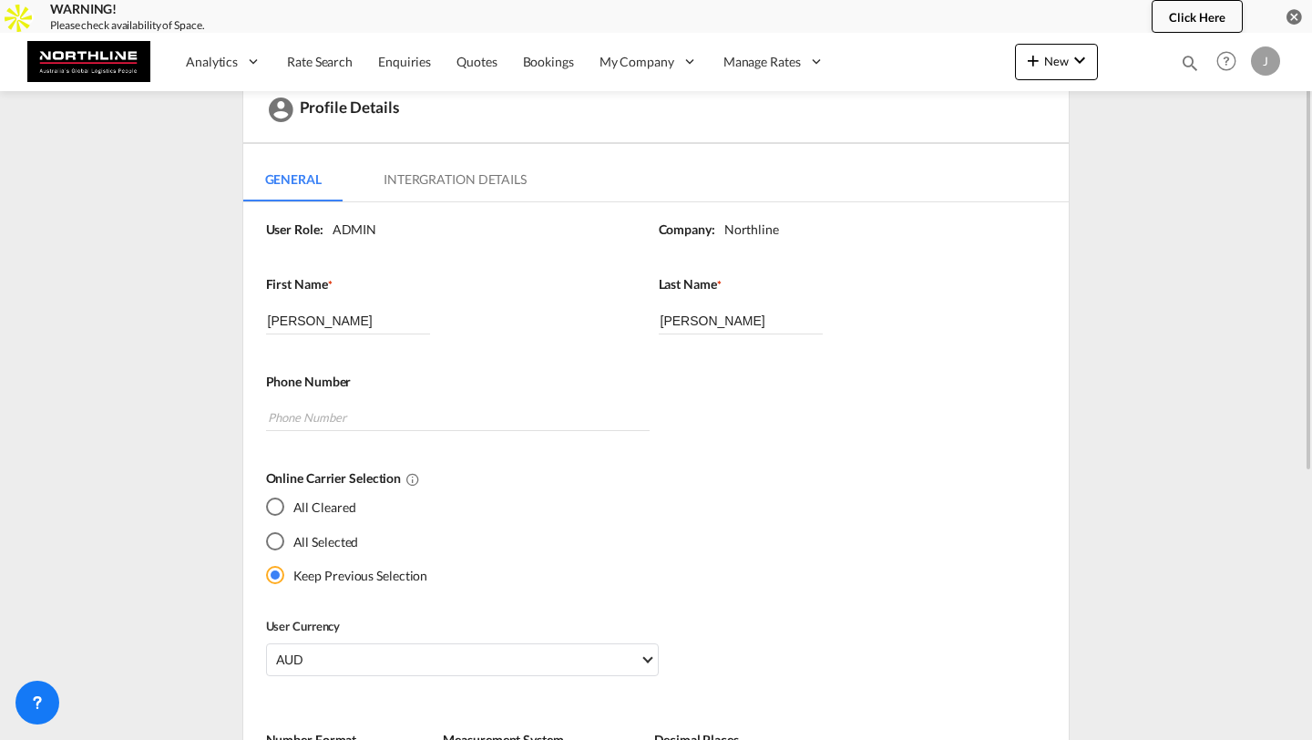
click at [281, 539] on div "All Selected" at bounding box center [275, 541] width 18 height 18
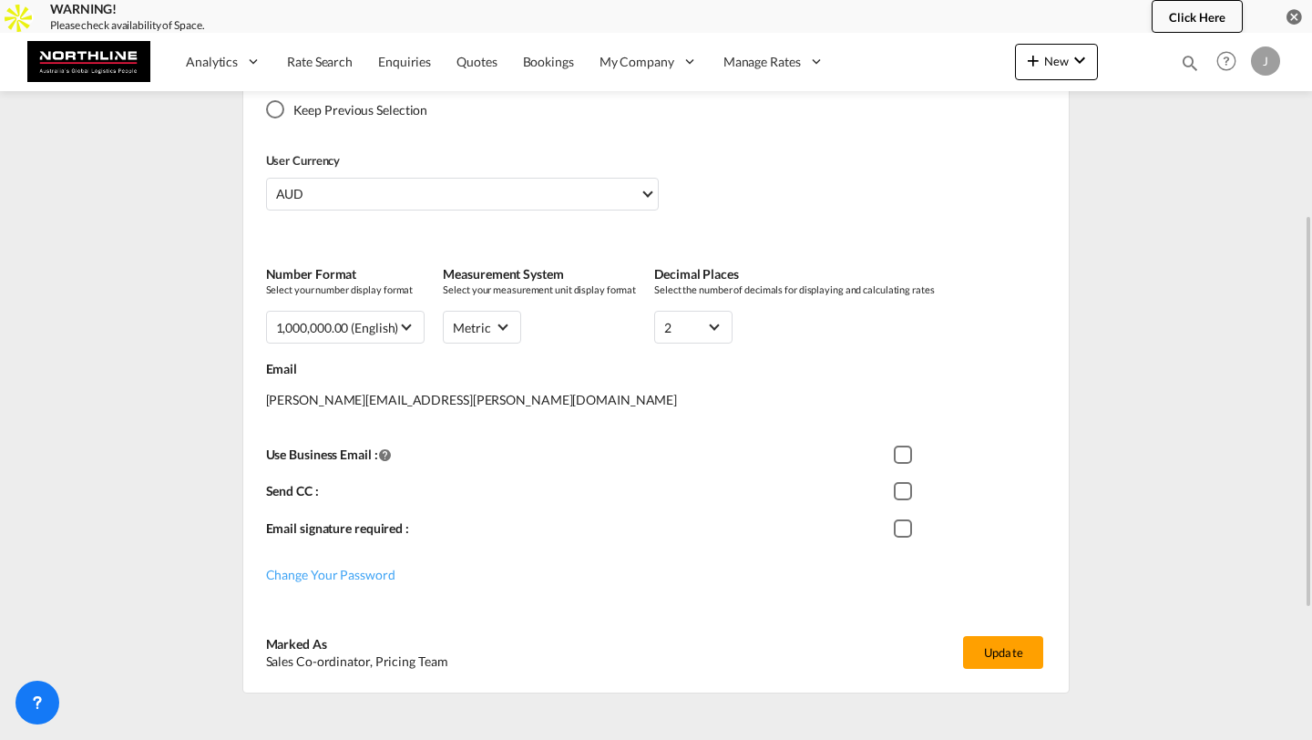
scroll to position [564, 0]
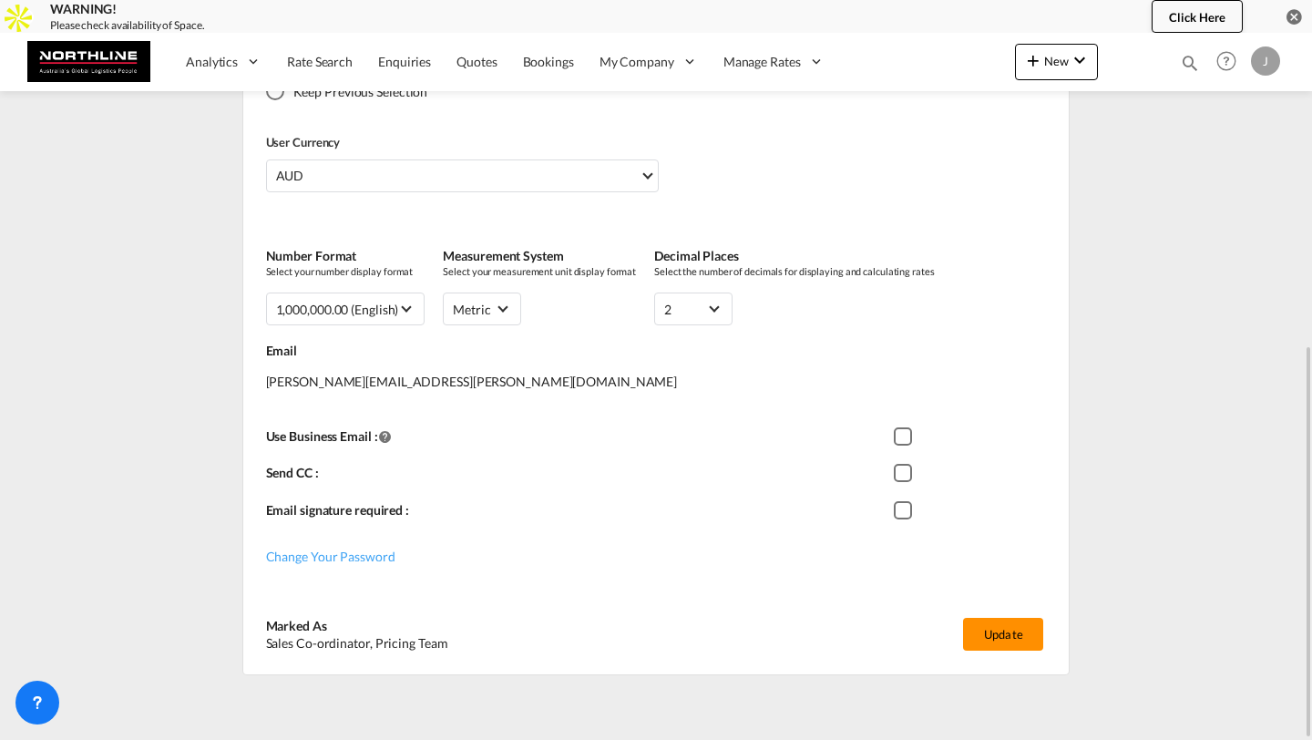
click at [1026, 626] on button "Update" at bounding box center [1003, 634] width 80 height 33
click at [327, 53] on span "Rate Search" at bounding box center [320, 62] width 66 height 18
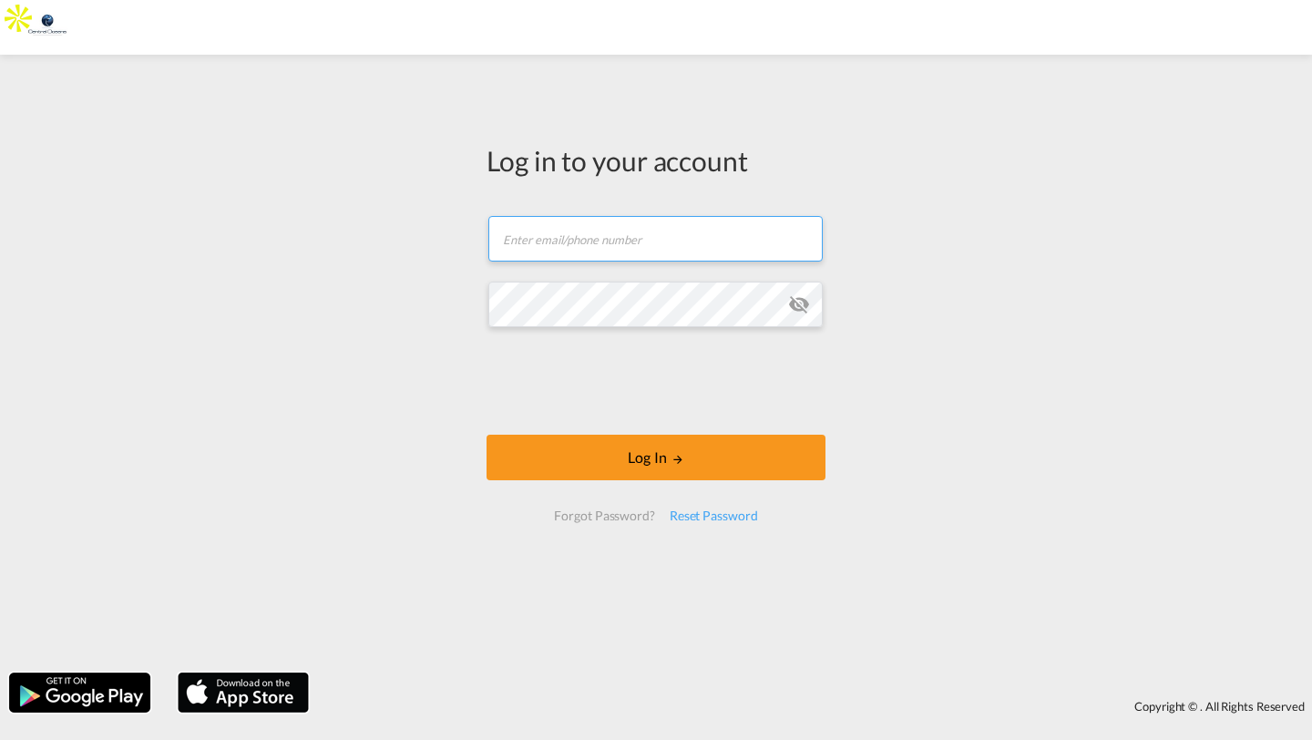
type input "hongkong@centraloceans.com"
click at [711, 235] on input "hongkong@centraloceans.com" at bounding box center [655, 239] width 334 height 46
type input "[PERSON_NAME][EMAIL_ADDRESS][DOMAIN_NAME]"
click at [444, 267] on div "Log in to your account kirk.aranha@freightify.com Log In Forgot Password? Reset…" at bounding box center [656, 363] width 1312 height 599
click at [792, 306] on md-icon "icon-eye-off" at bounding box center [799, 304] width 22 height 22
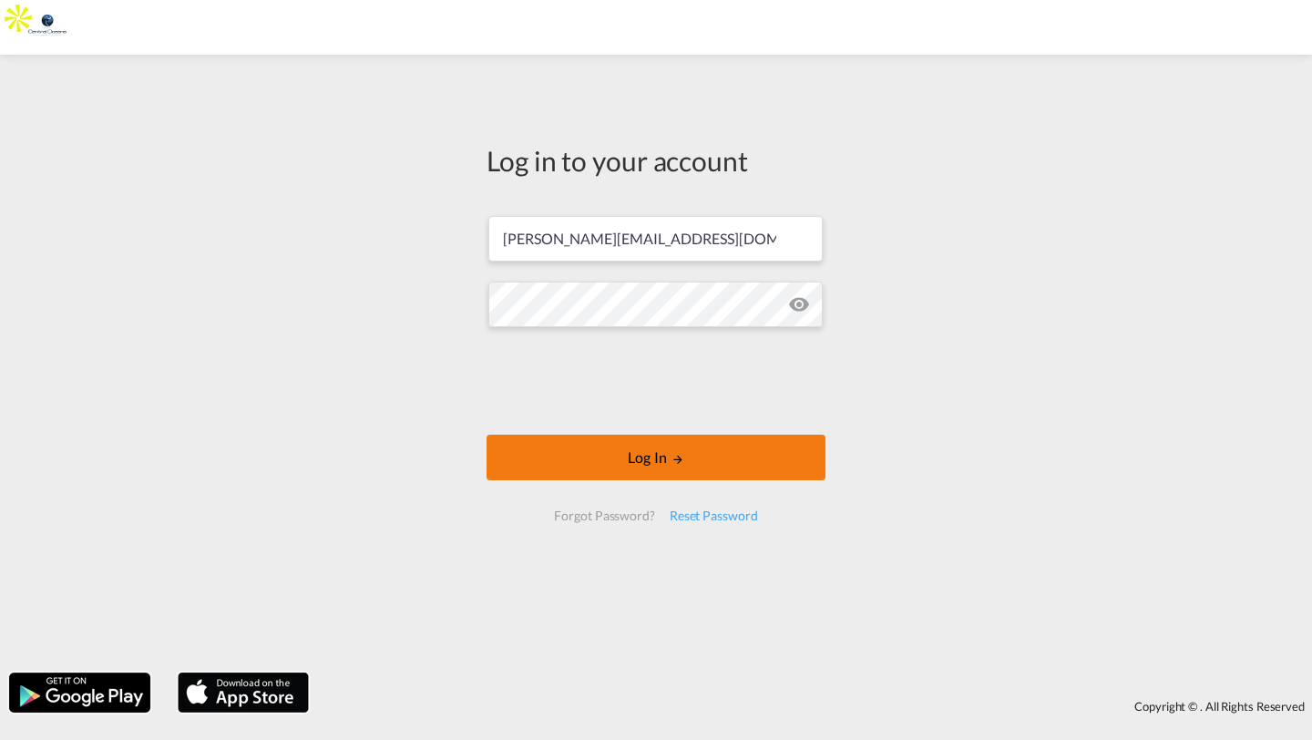
click at [546, 456] on button "Log In" at bounding box center [655, 457] width 339 height 46
click at [542, 447] on button "Log In" at bounding box center [655, 457] width 339 height 46
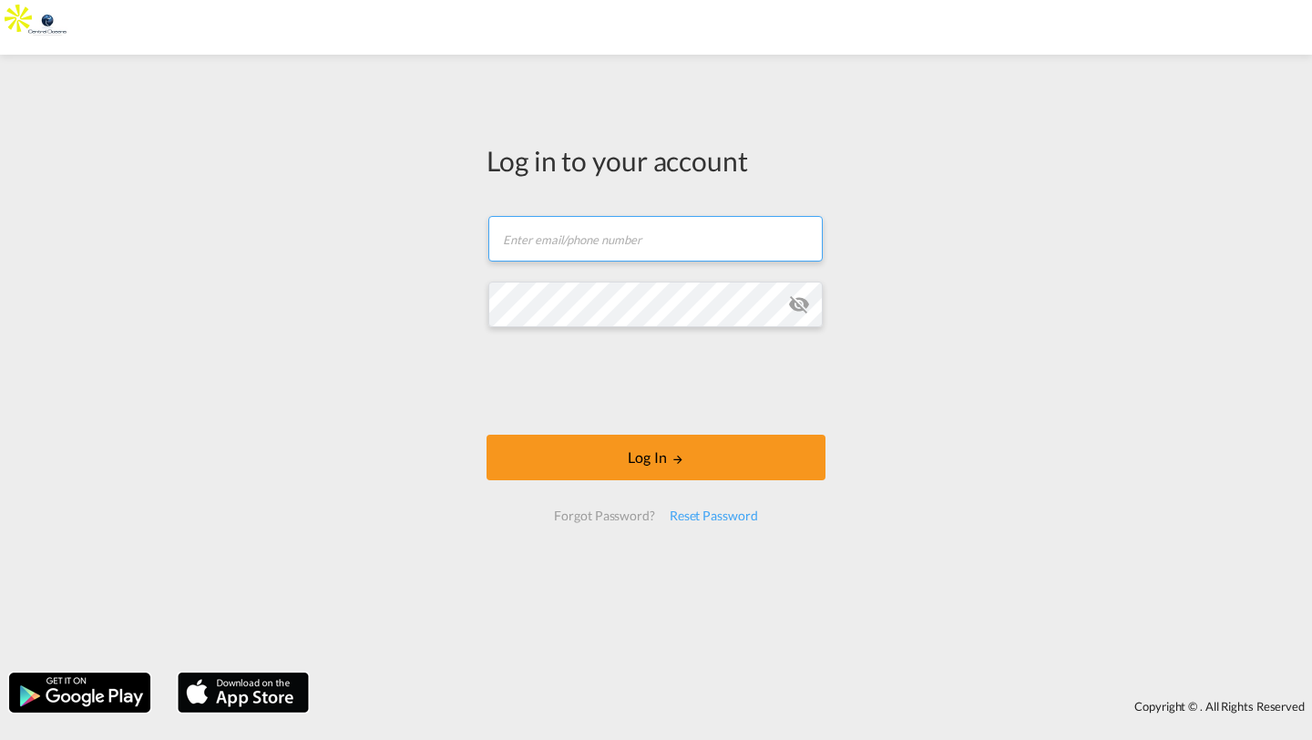
type input "hongkong@centraloceans.com"
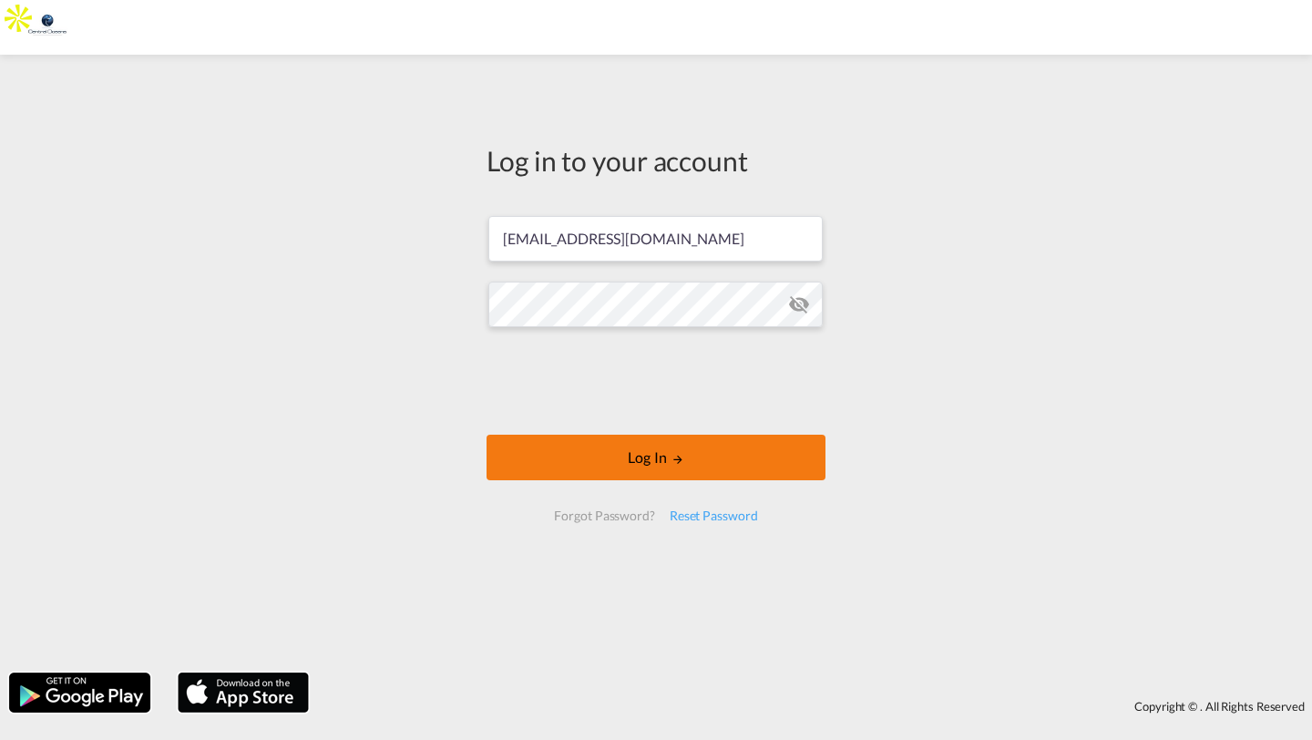
click at [557, 455] on button "Log In" at bounding box center [655, 457] width 339 height 46
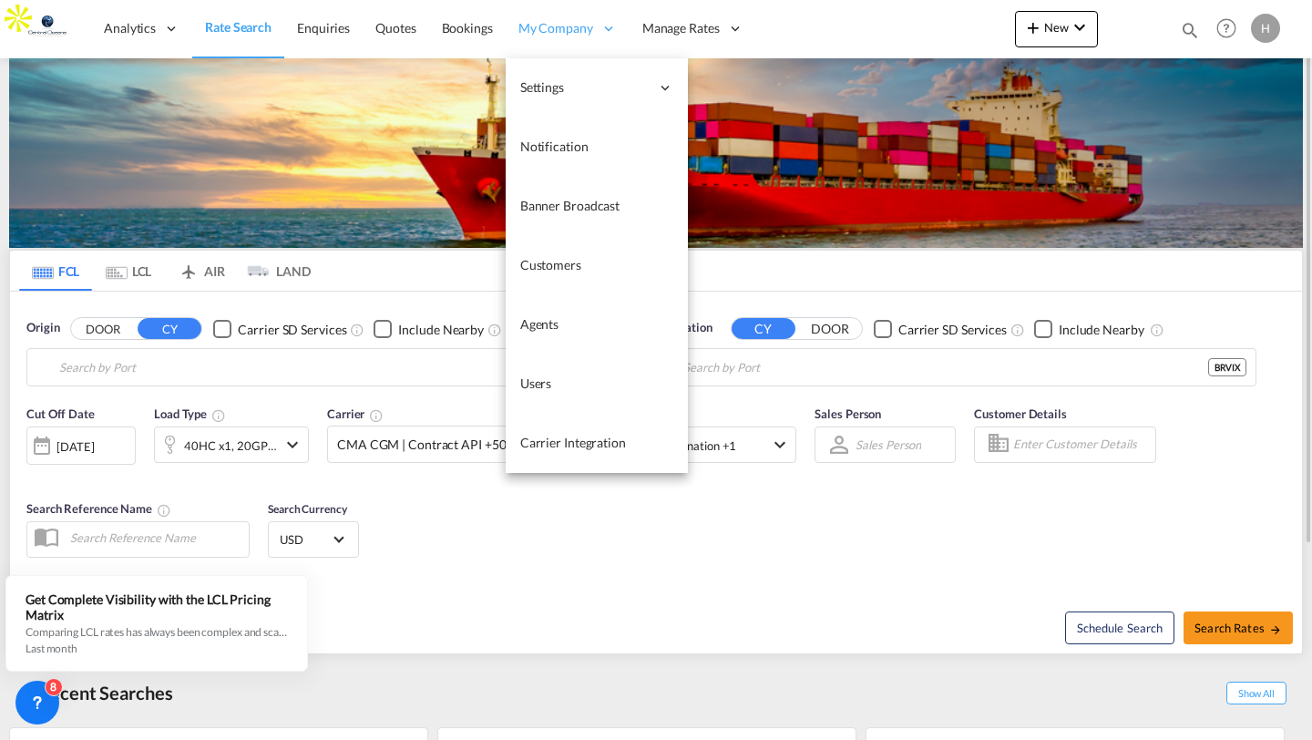
type input "Tianjin Pt, CNTNG"
type input "Vitoria, BRVIX"
click at [551, 387] on link "Users" at bounding box center [597, 383] width 182 height 59
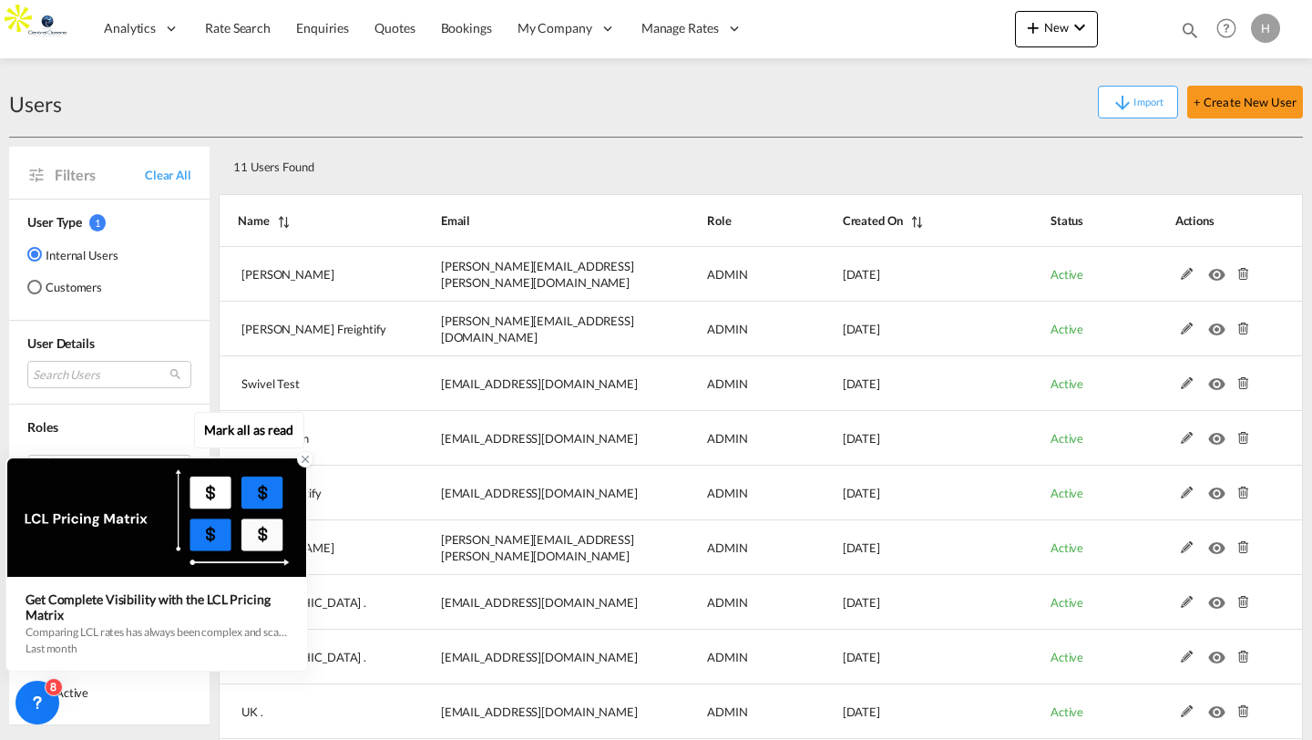
click at [303, 460] on icon at bounding box center [305, 459] width 13 height 13
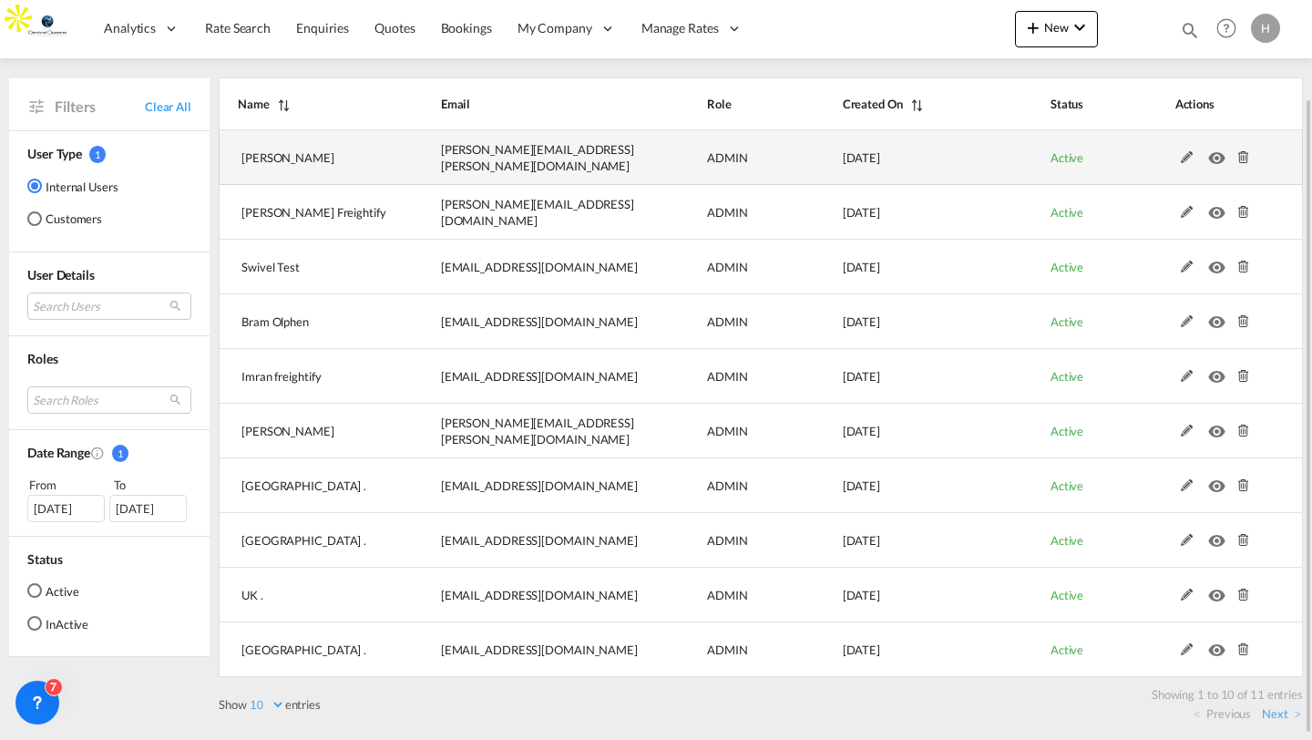
scroll to position [115, 0]
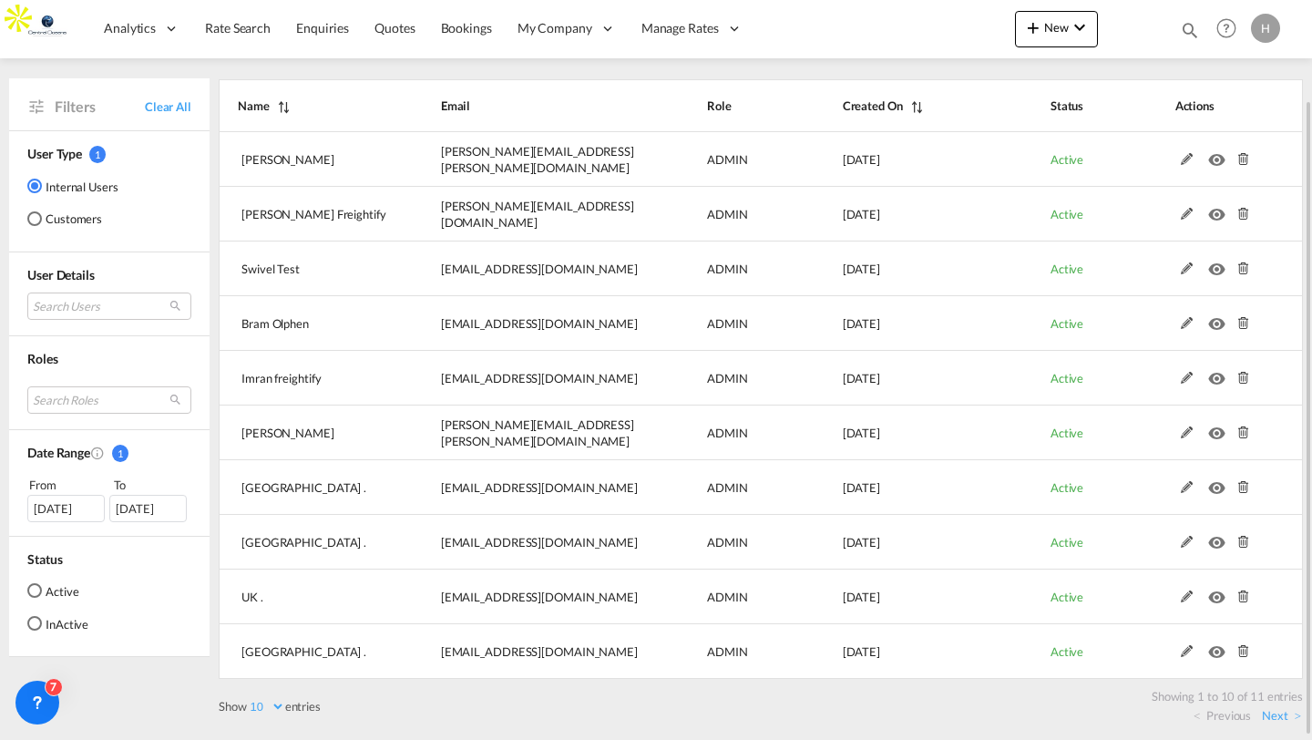
click at [266, 710] on select "10 25 50 100" at bounding box center [266, 706] width 38 height 15
select select "50"
click at [249, 699] on select "10 25 50 100" at bounding box center [266, 706] width 38 height 15
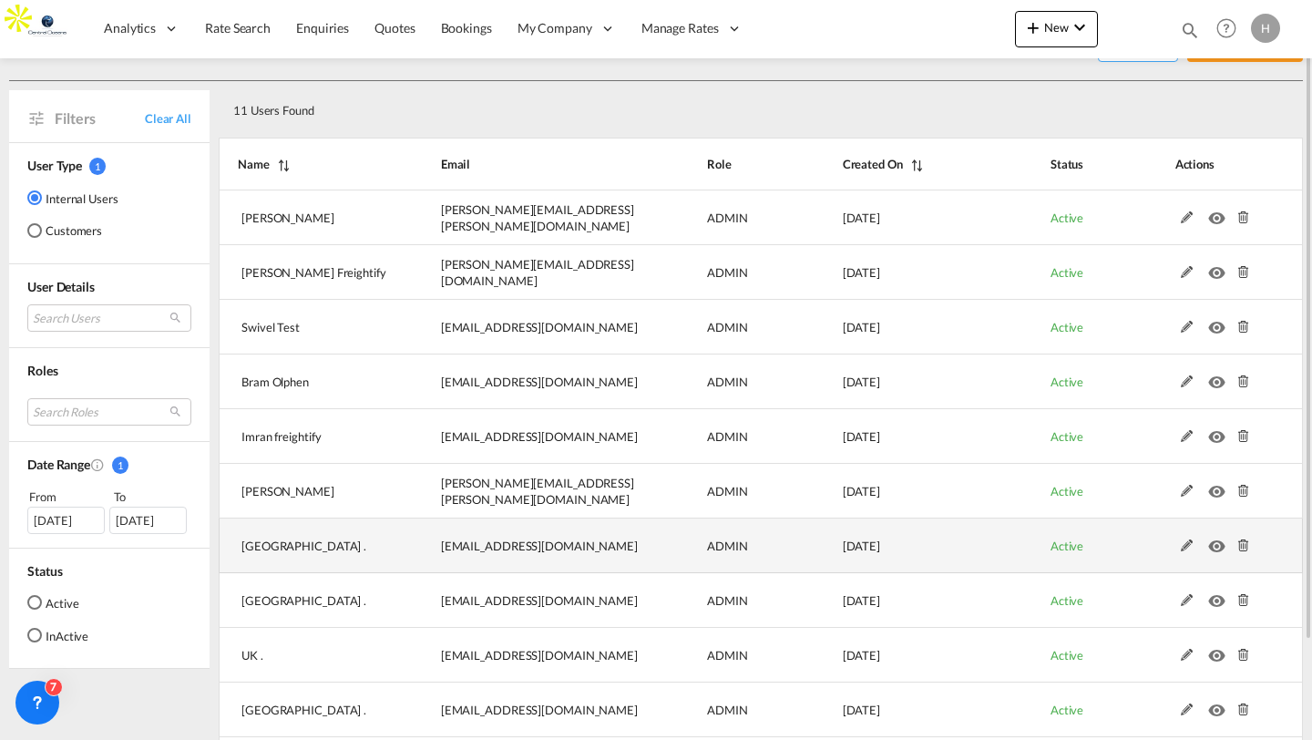
scroll to position [54, 0]
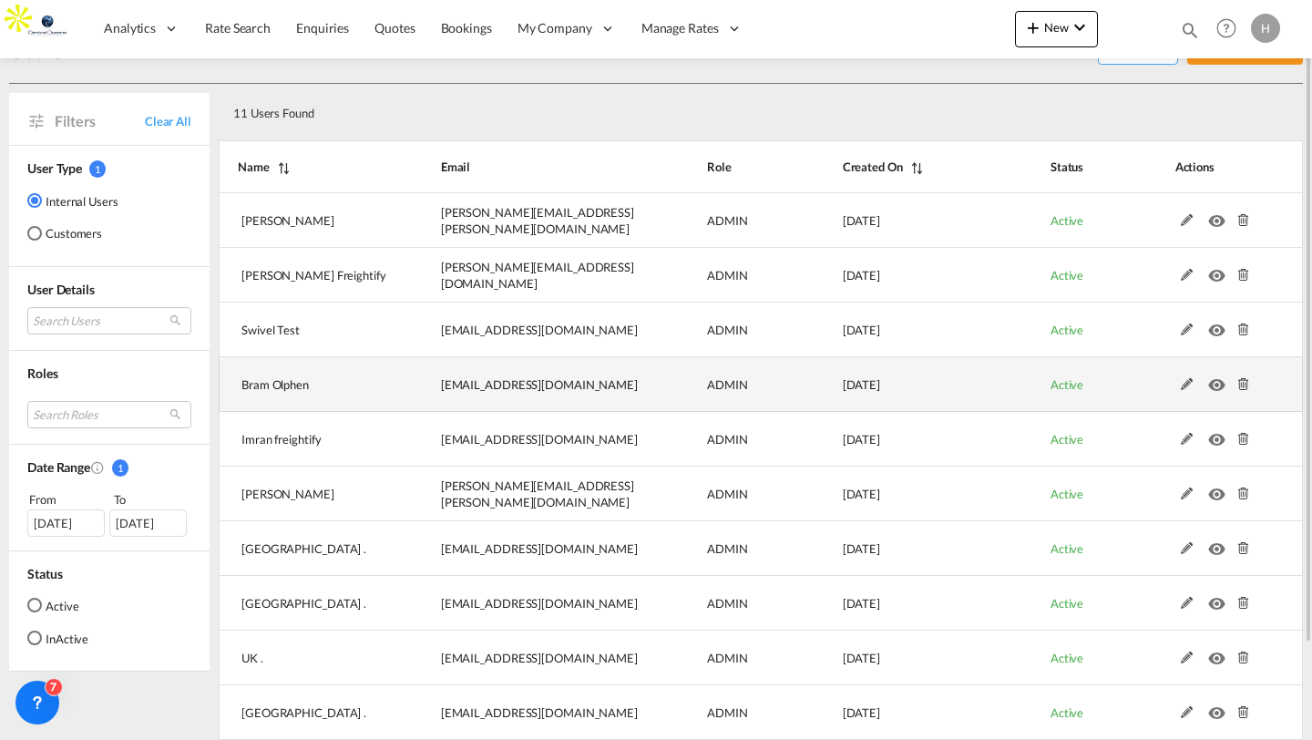
click at [1187, 385] on md-icon at bounding box center [1187, 384] width 24 height 13
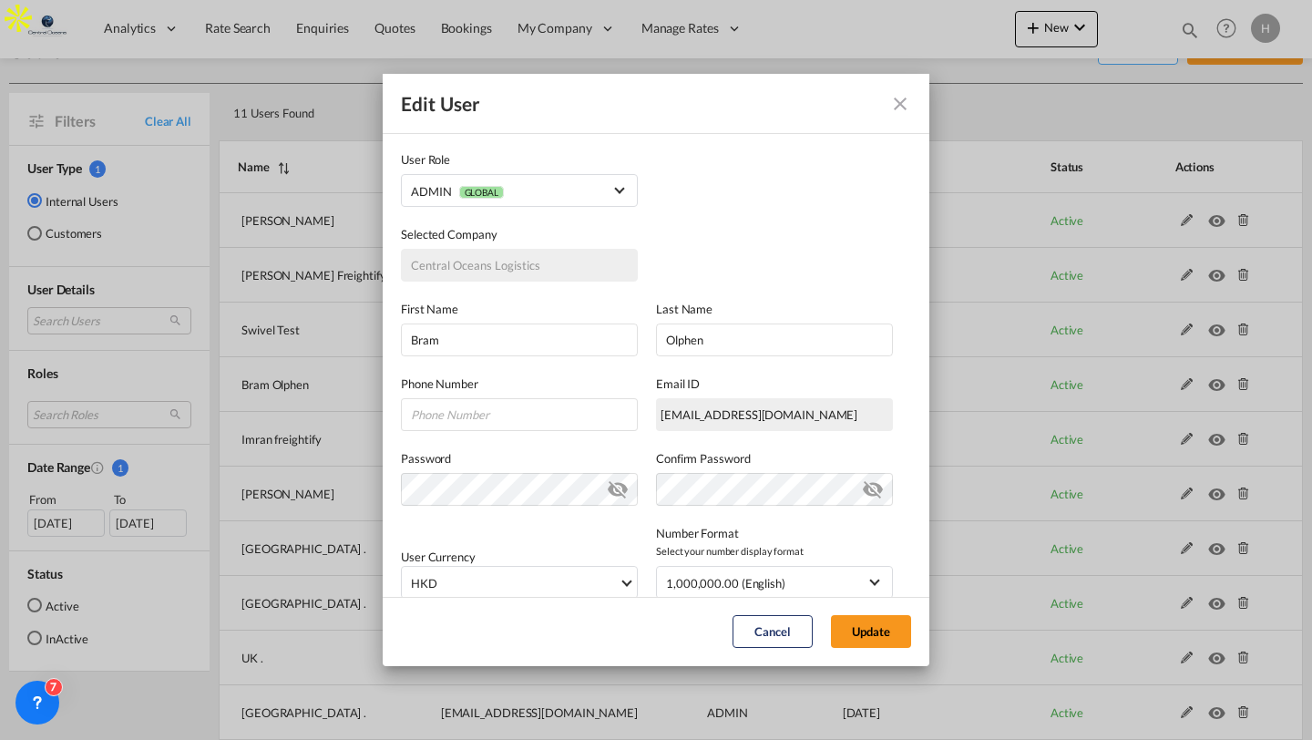
scroll to position [53, 0]
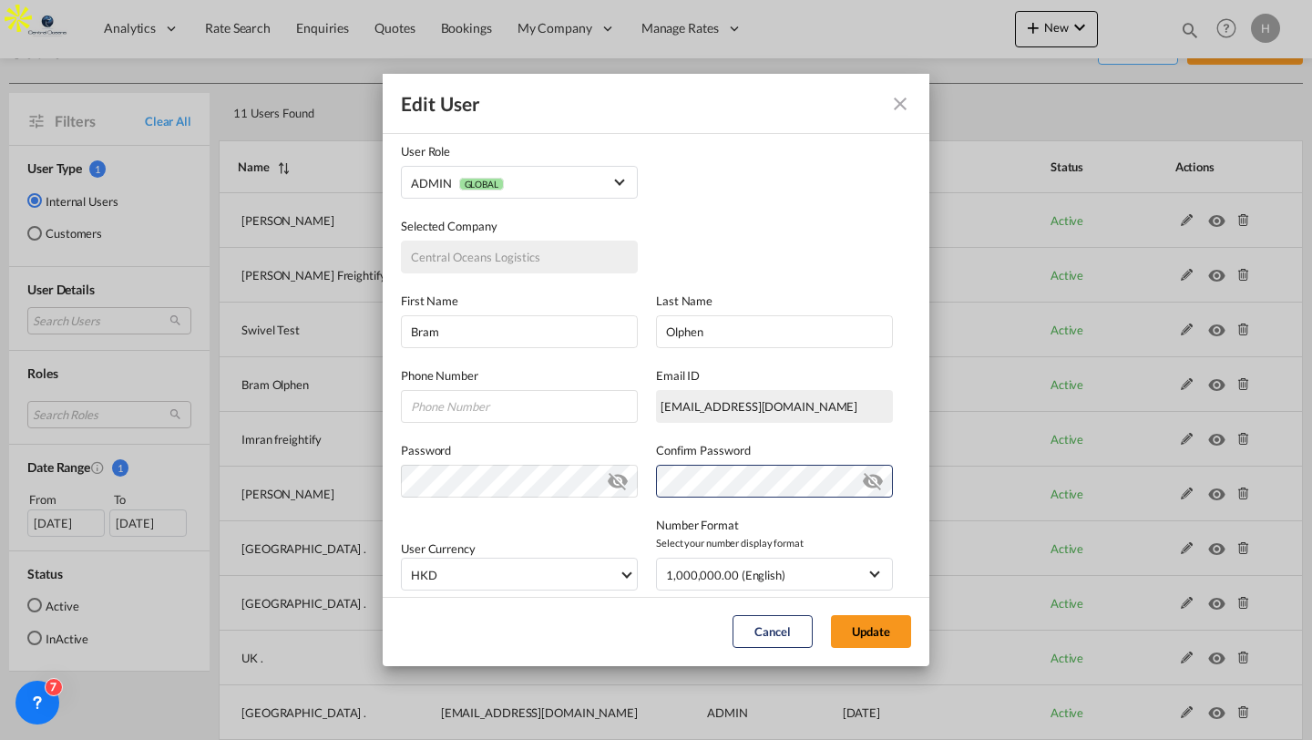
click at [873, 448] on label "Confirm Password" at bounding box center [774, 450] width 237 height 18
click at [873, 468] on md-icon "icon-eye-off" at bounding box center [873, 477] width 22 height 22
click at [773, 445] on label "Confirm Password" at bounding box center [774, 450] width 237 height 18
click at [625, 479] on md-icon "icon-eye-off" at bounding box center [618, 477] width 22 height 22
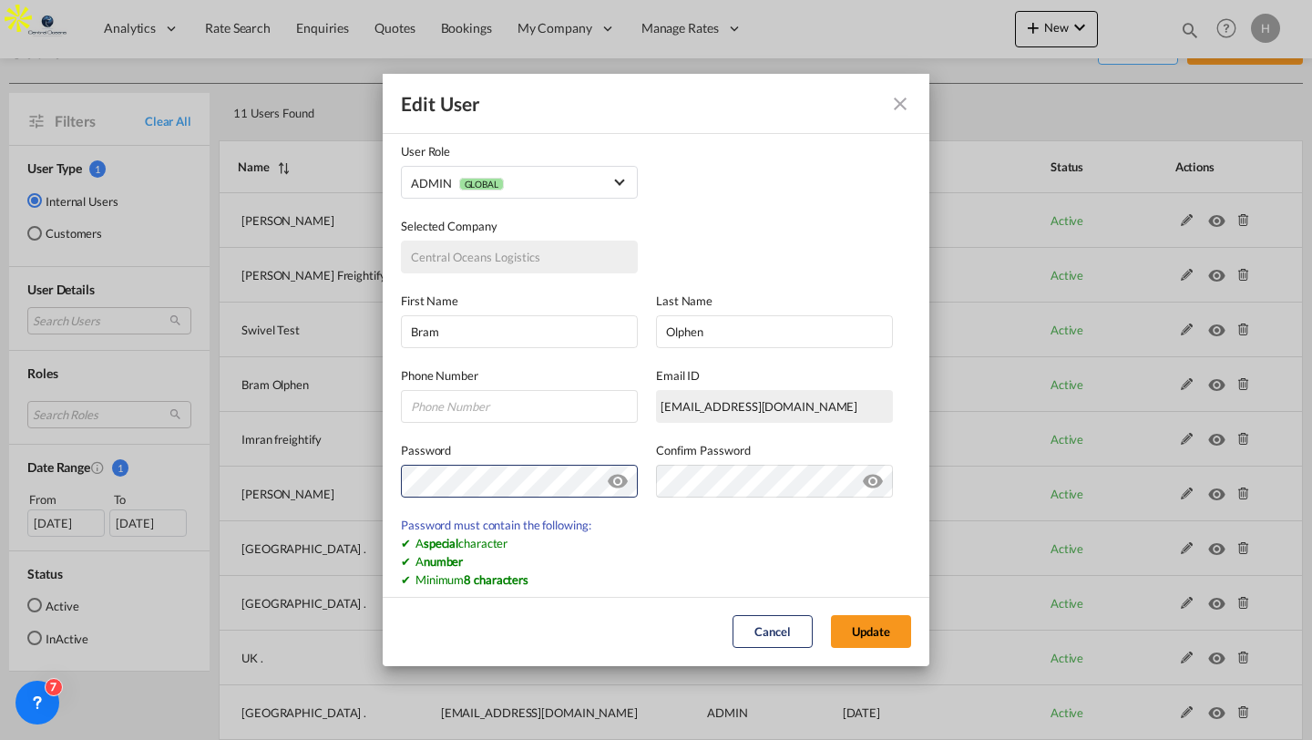
click at [549, 449] on label "Password" at bounding box center [519, 450] width 237 height 18
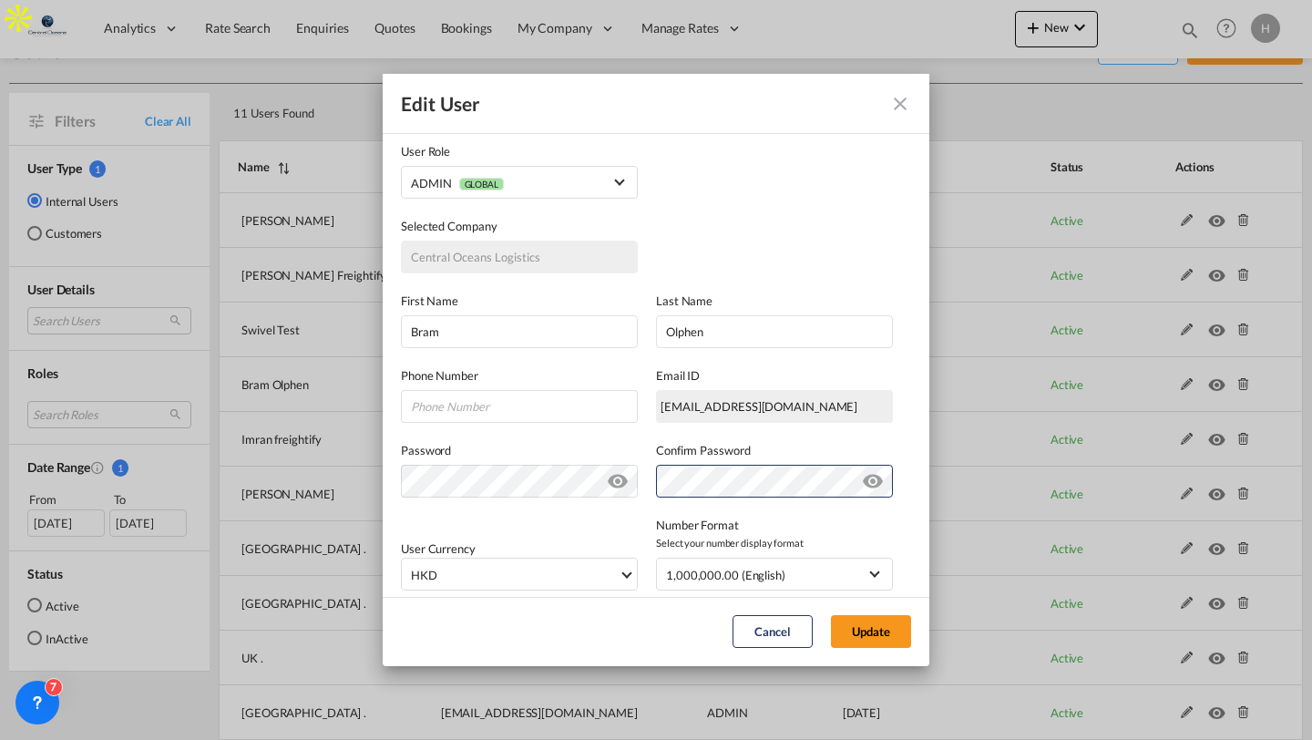
click at [852, 446] on label "Confirm Password" at bounding box center [774, 450] width 237 height 18
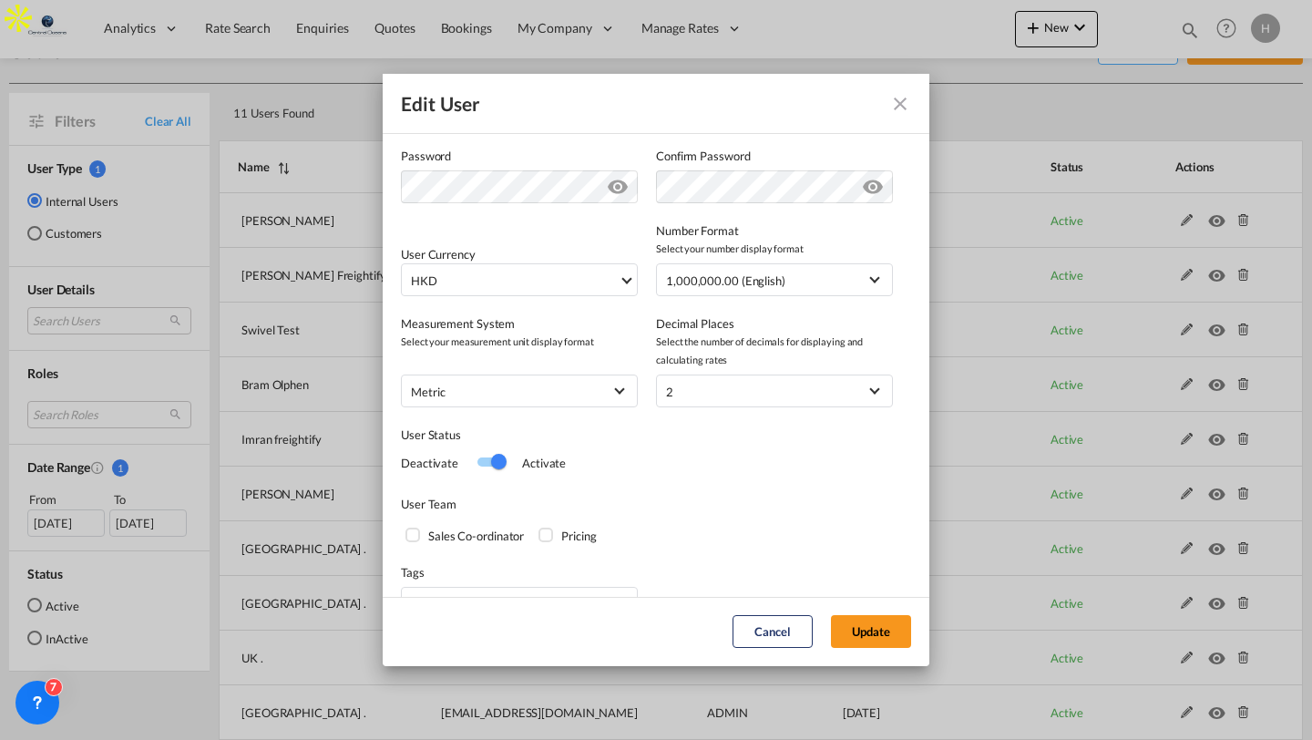
scroll to position [388, 0]
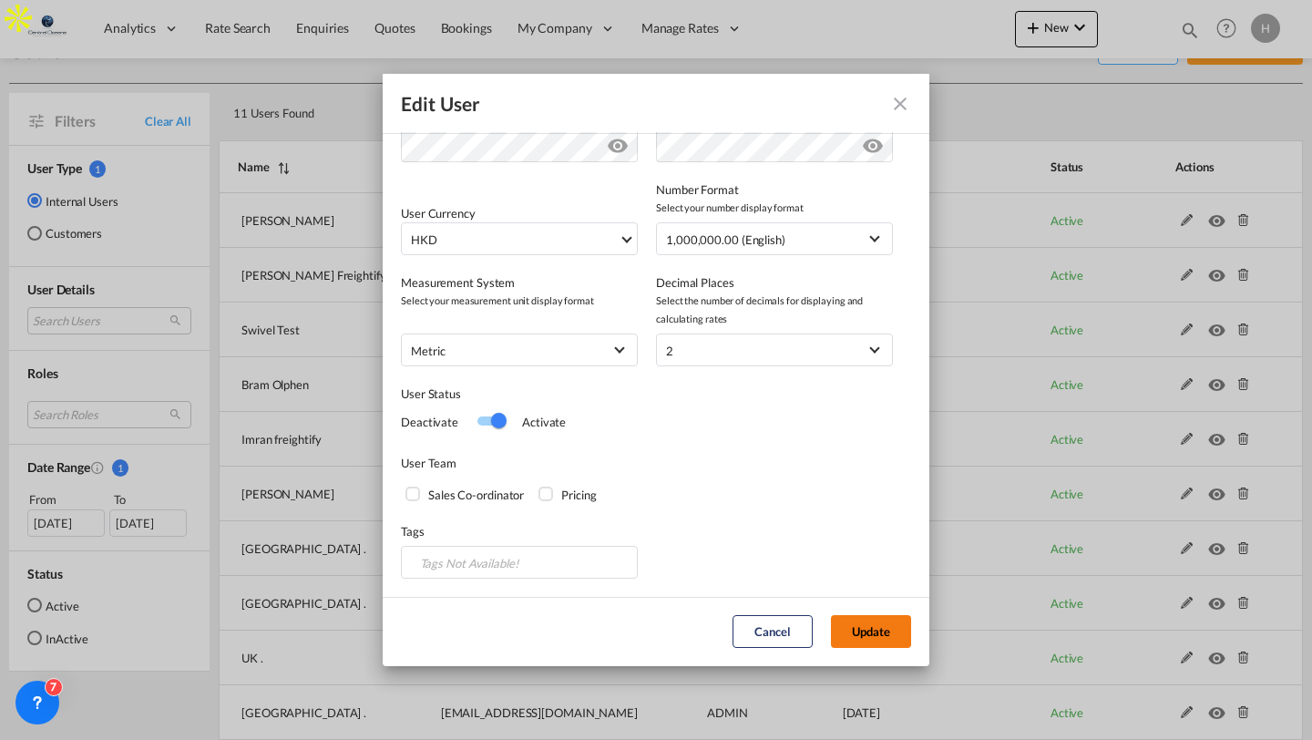
click at [851, 631] on button "Update" at bounding box center [871, 631] width 80 height 33
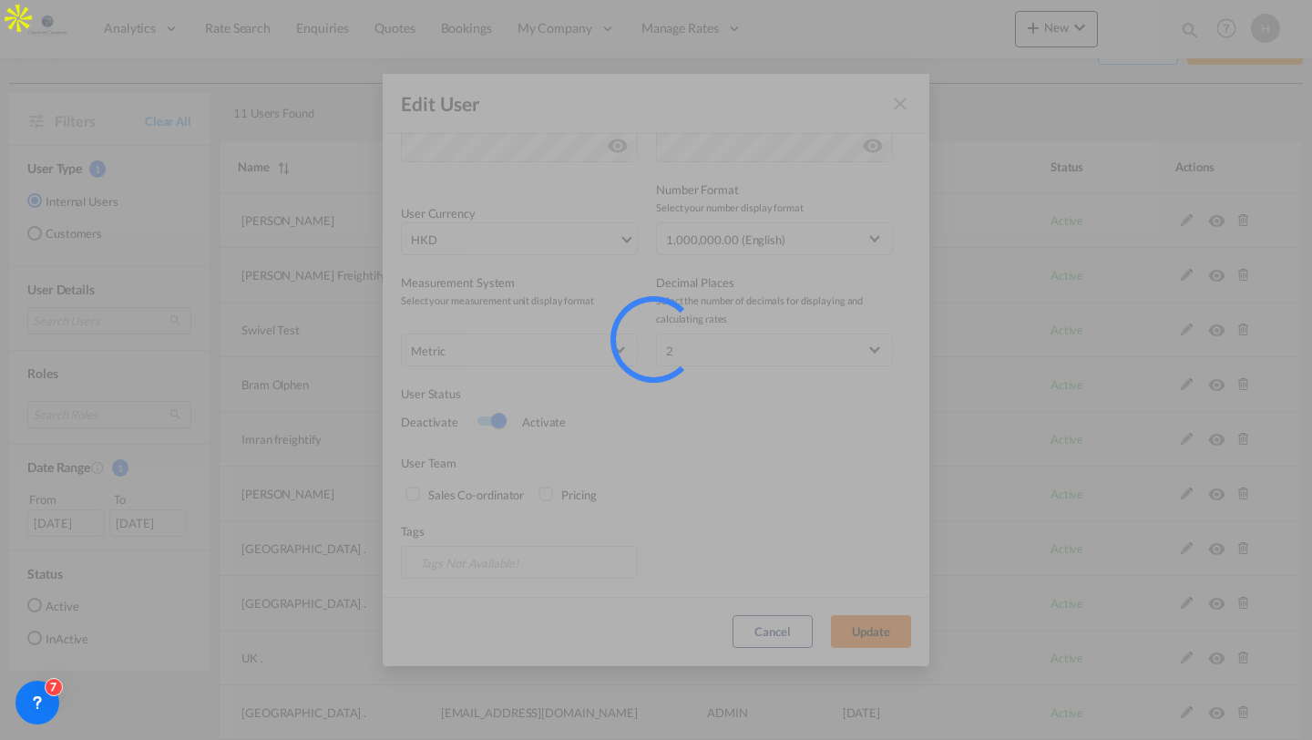
select select "50"
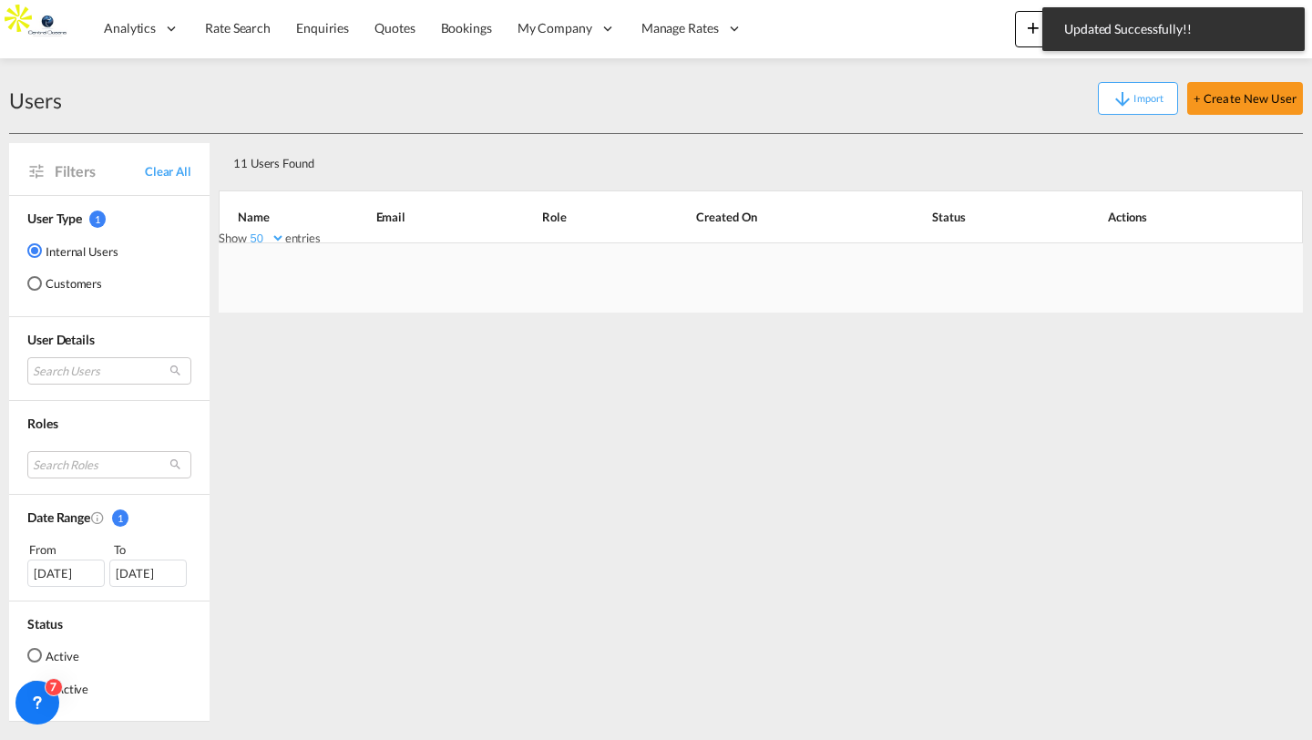
scroll to position [54, 0]
